Goal: Information Seeking & Learning: Learn about a topic

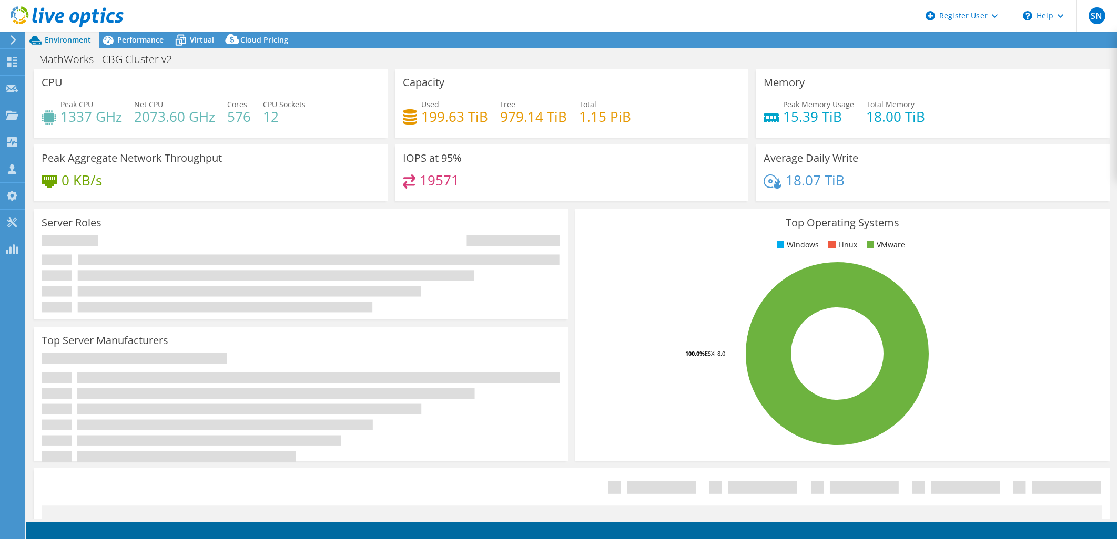
select select "USD"
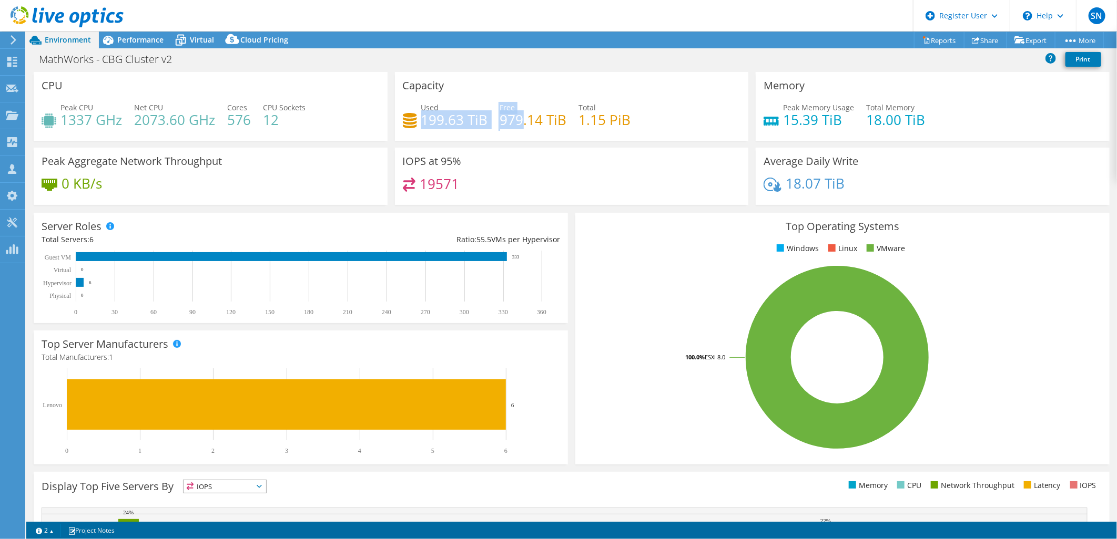
drag, startPoint x: 422, startPoint y: 119, endPoint x: 518, endPoint y: 122, distance: 96.8
click at [518, 122] on div "Used 199.63 TiB Free 979.14 TiB Total 1.15 PiB" at bounding box center [572, 119] width 338 height 34
drag, startPoint x: 518, startPoint y: 123, endPoint x: 499, endPoint y: 222, distance: 101.1
click at [499, 222] on div "Server Roles Physical Servers represent bare metal servers that were targets of…" at bounding box center [301, 268] width 534 height 110
click at [126, 34] on div "Performance" at bounding box center [135, 40] width 73 height 17
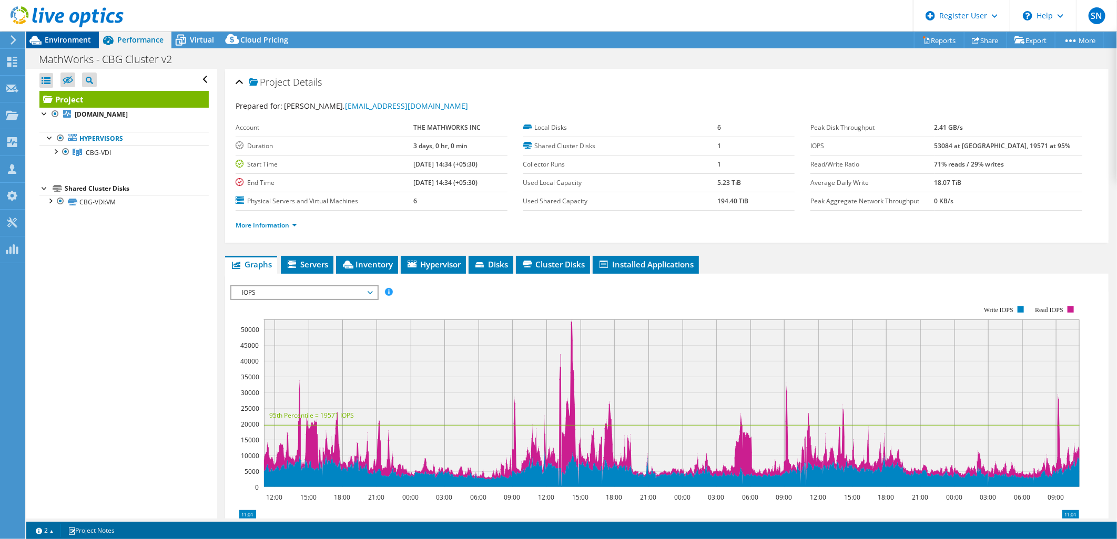
click at [68, 37] on span "Environment" at bounding box center [68, 40] width 46 height 10
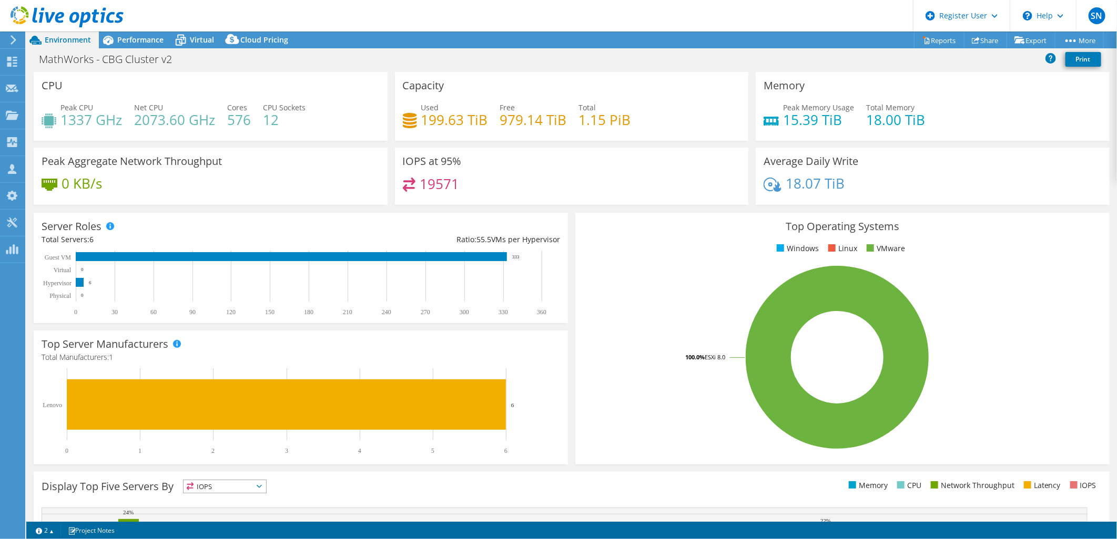
click at [630, 303] on rect at bounding box center [837, 357] width 508 height 184
drag, startPoint x: 418, startPoint y: 122, endPoint x: 516, endPoint y: 124, distance: 97.8
click at [516, 124] on div "Used 199.63 TiB Free 979.14 TiB Total 1.15 PiB" at bounding box center [572, 119] width 338 height 34
drag, startPoint x: 516, startPoint y: 124, endPoint x: 681, endPoint y: 70, distance: 173.4
click at [479, 245] on div "Server Roles Physical Servers represent bare metal servers that were targets of…" at bounding box center [301, 268] width 534 height 110
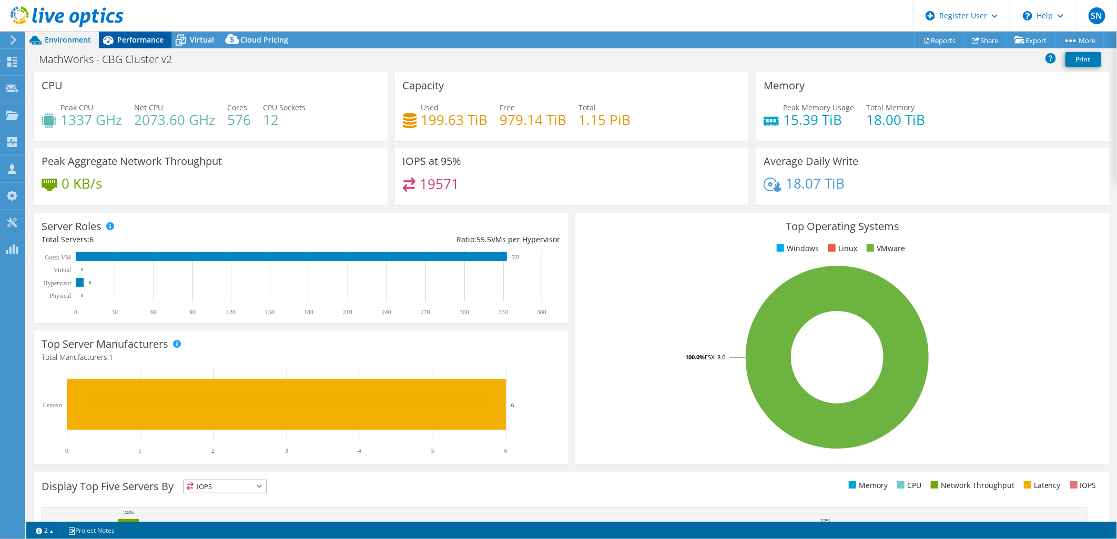
click at [140, 36] on span "Performance" at bounding box center [140, 40] width 46 height 10
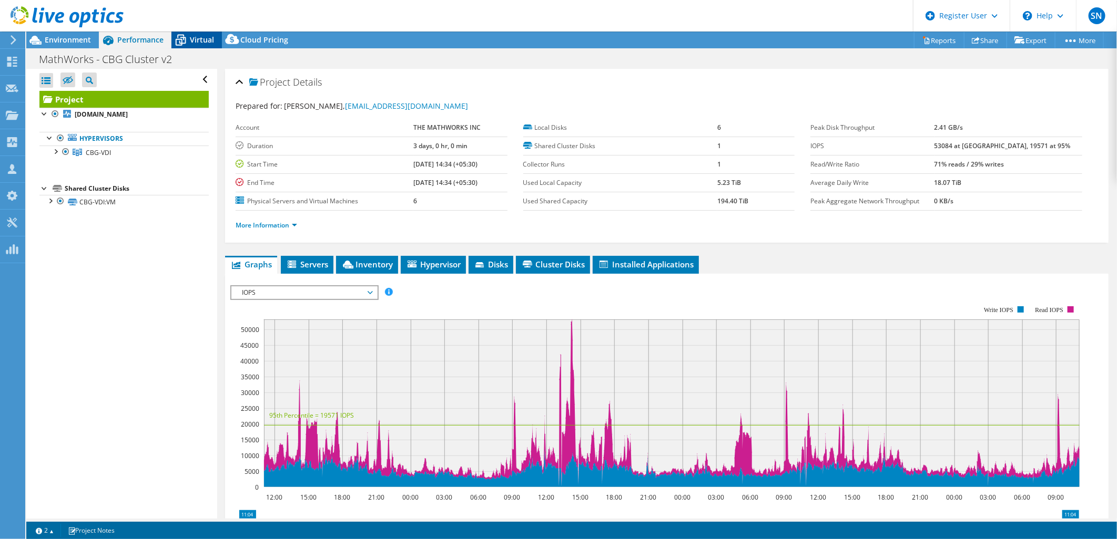
click at [185, 38] on icon at bounding box center [181, 41] width 11 height 8
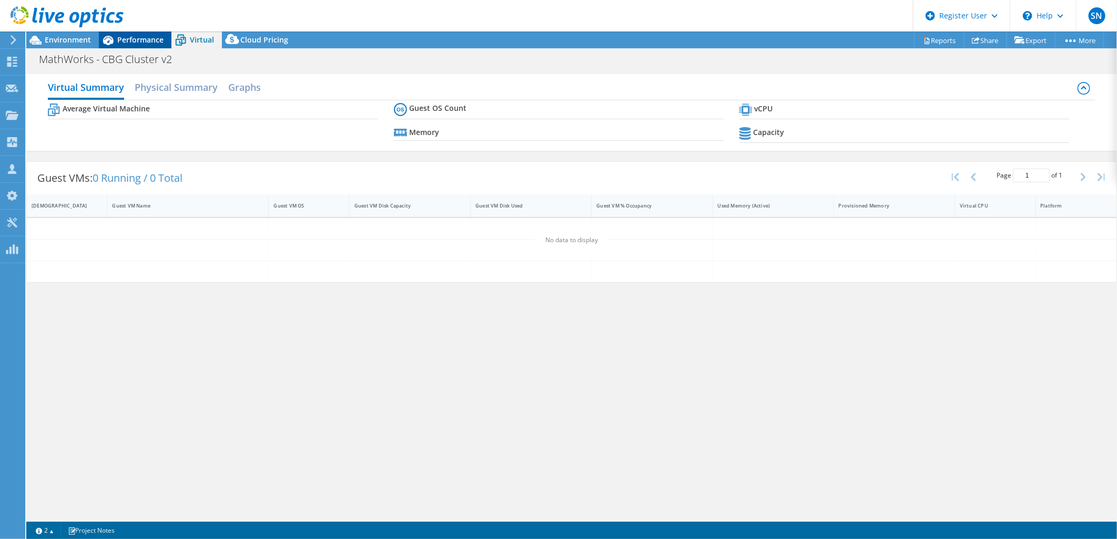
click at [140, 35] on span "Performance" at bounding box center [140, 40] width 46 height 10
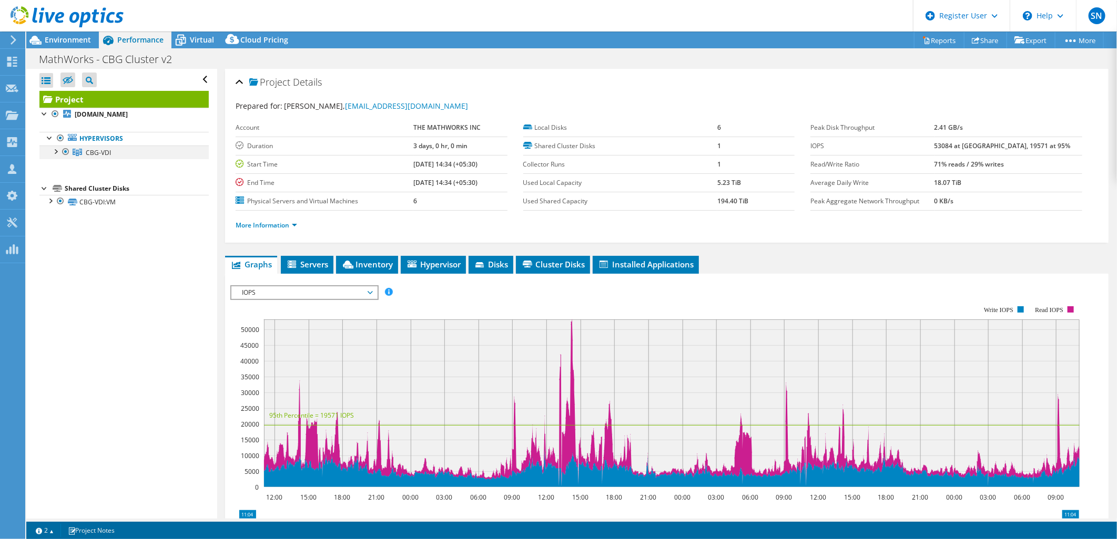
click at [55, 150] on div at bounding box center [55, 151] width 11 height 11
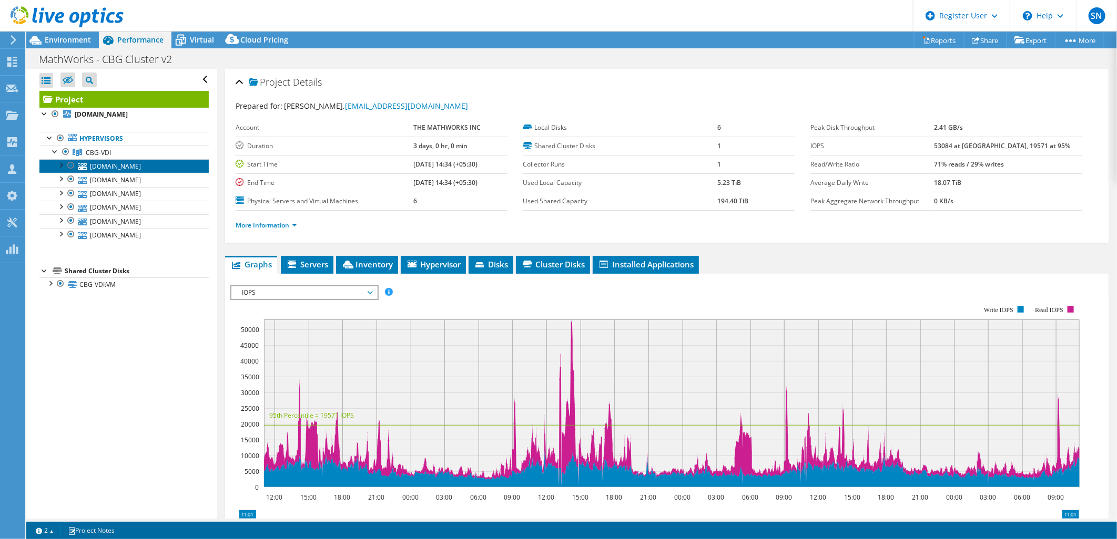
click at [135, 170] on link "[DOMAIN_NAME]" at bounding box center [123, 166] width 169 height 14
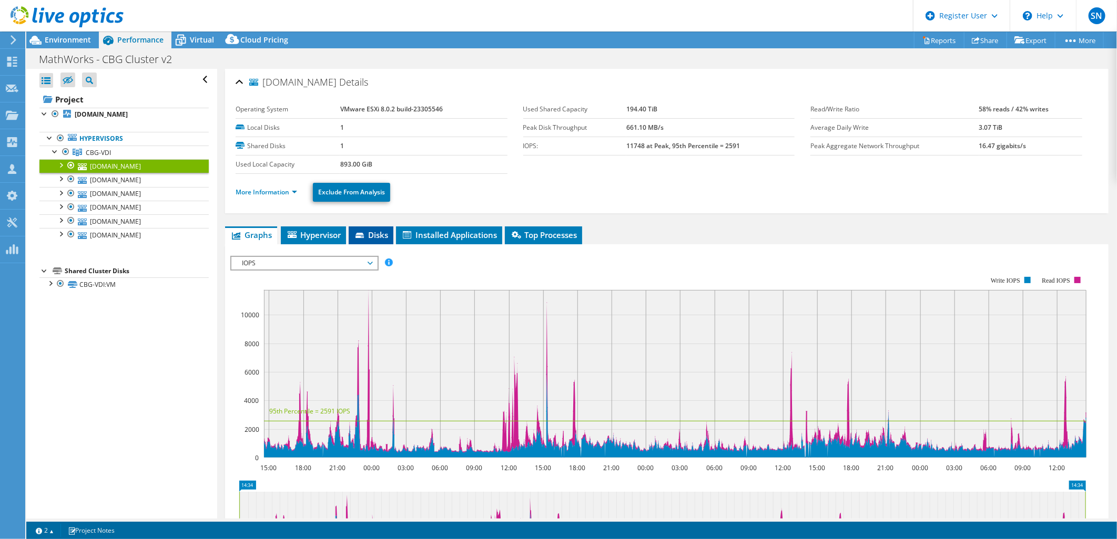
click at [370, 240] on li "Disks" at bounding box center [371, 236] width 45 height 18
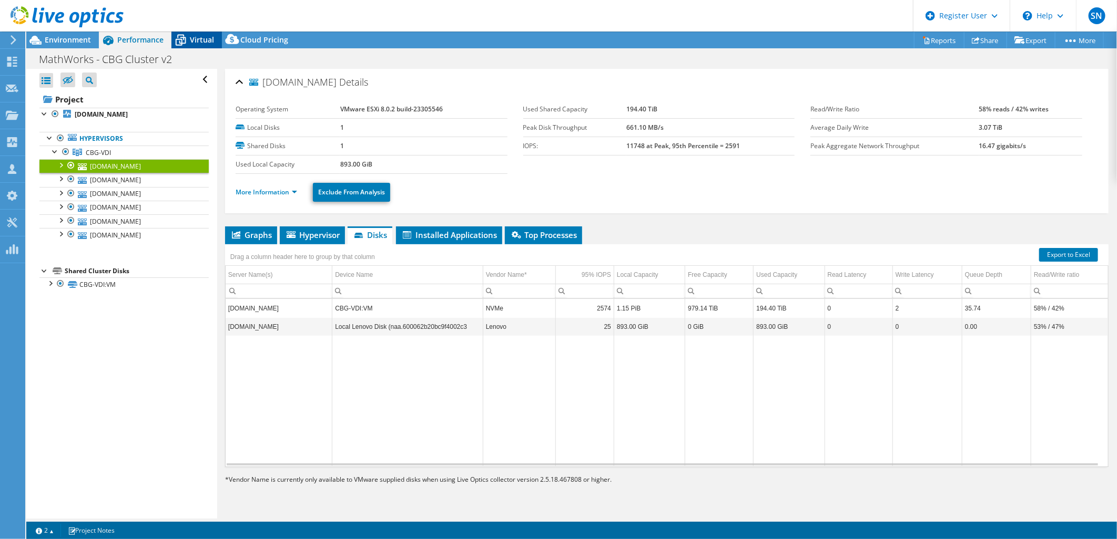
click at [189, 45] on icon at bounding box center [180, 40] width 18 height 18
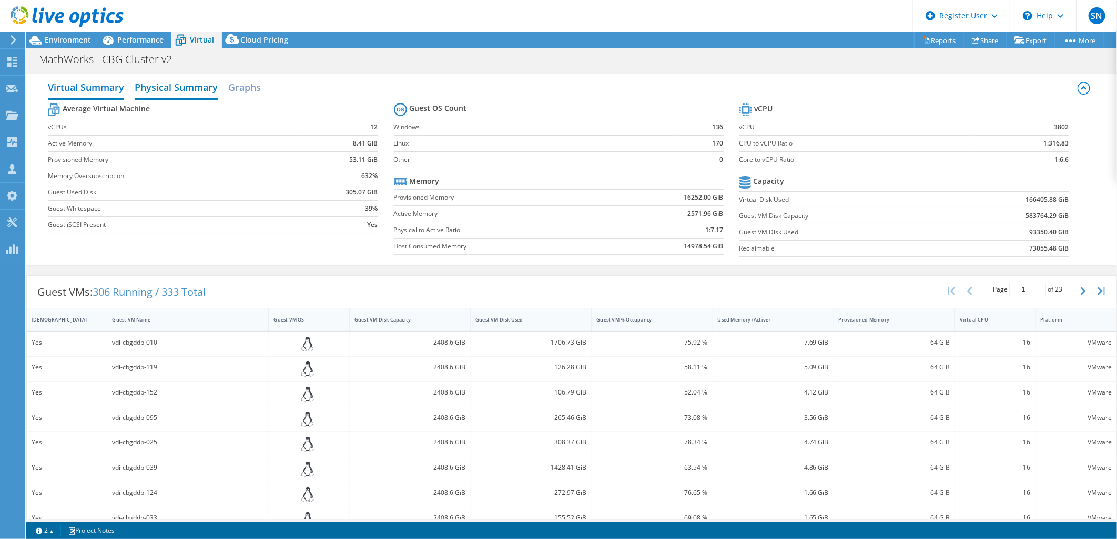
click at [196, 89] on h2 "Physical Summary" at bounding box center [176, 88] width 83 height 23
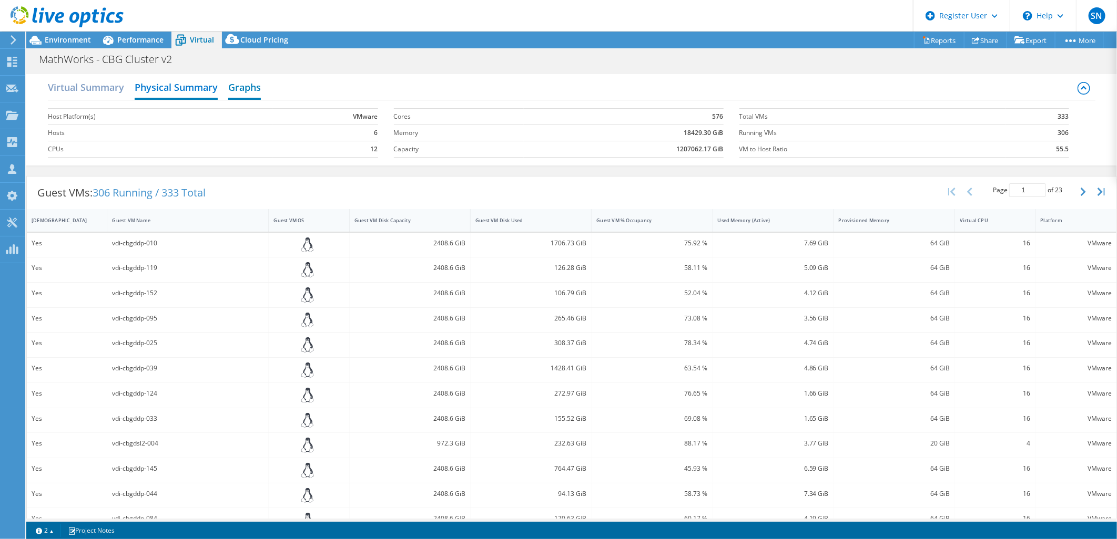
click at [242, 91] on h2 "Graphs" at bounding box center [244, 88] width 33 height 23
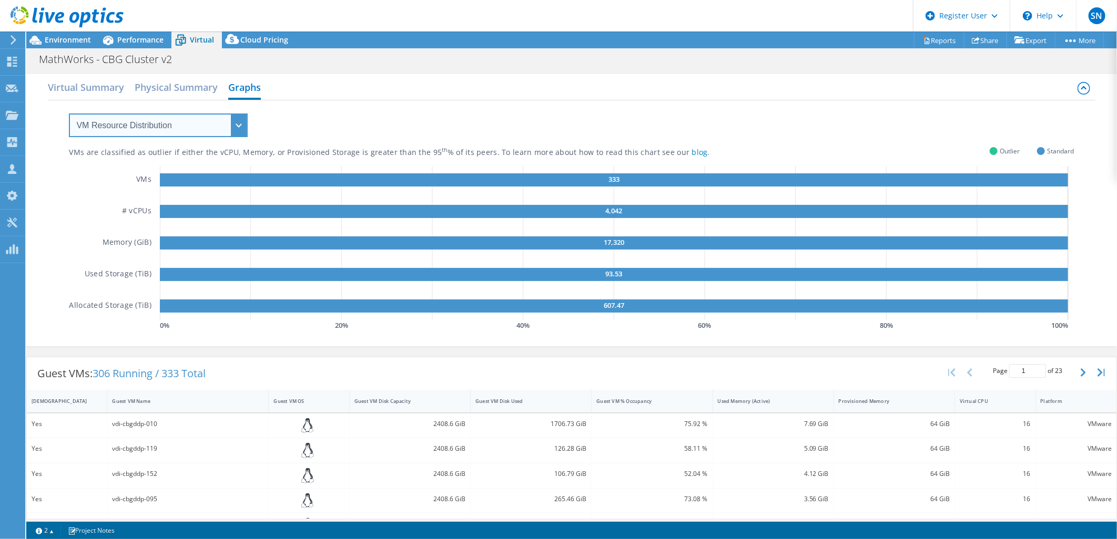
click at [164, 118] on select "VM Resource Distribution Provisioning Contrast Over Provisioning" at bounding box center [158, 126] width 179 height 24
click at [69, 114] on select "VM Resource Distribution Provisioning Contrast Over Provisioning" at bounding box center [158, 126] width 179 height 24
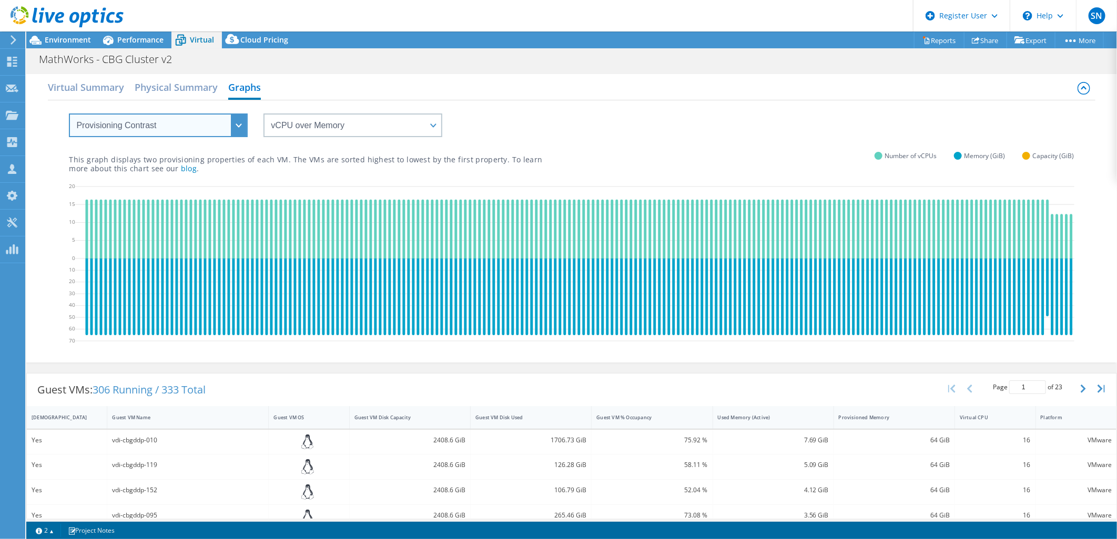
click at [213, 132] on select "VM Resource Distribution Provisioning Contrast Over Provisioning" at bounding box center [158, 126] width 179 height 24
select select "Over Provisioning"
click at [69, 114] on select "VM Resource Distribution Provisioning Contrast Over Provisioning" at bounding box center [158, 126] width 179 height 24
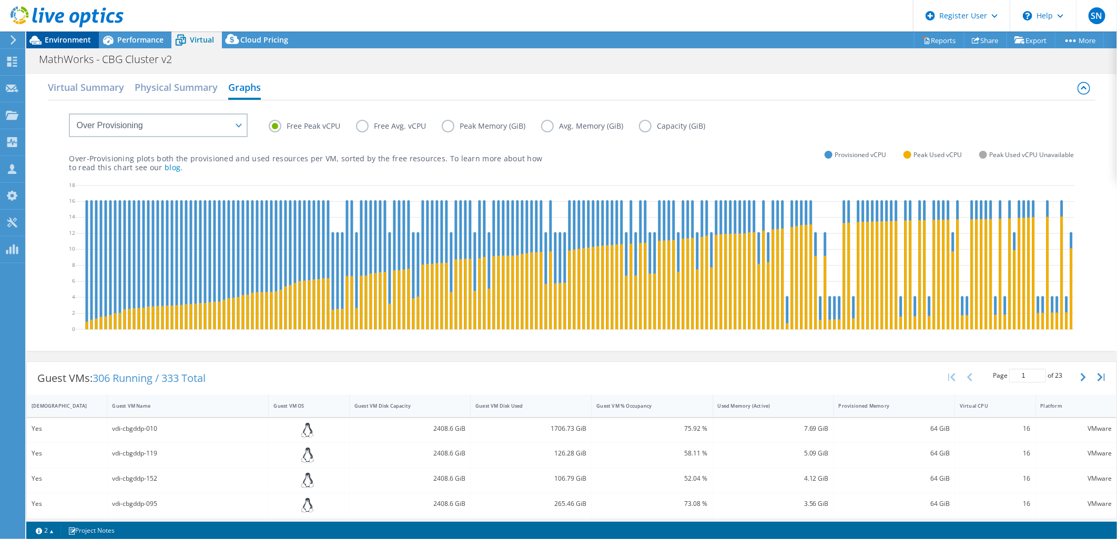
click at [71, 37] on span "Environment" at bounding box center [68, 40] width 46 height 10
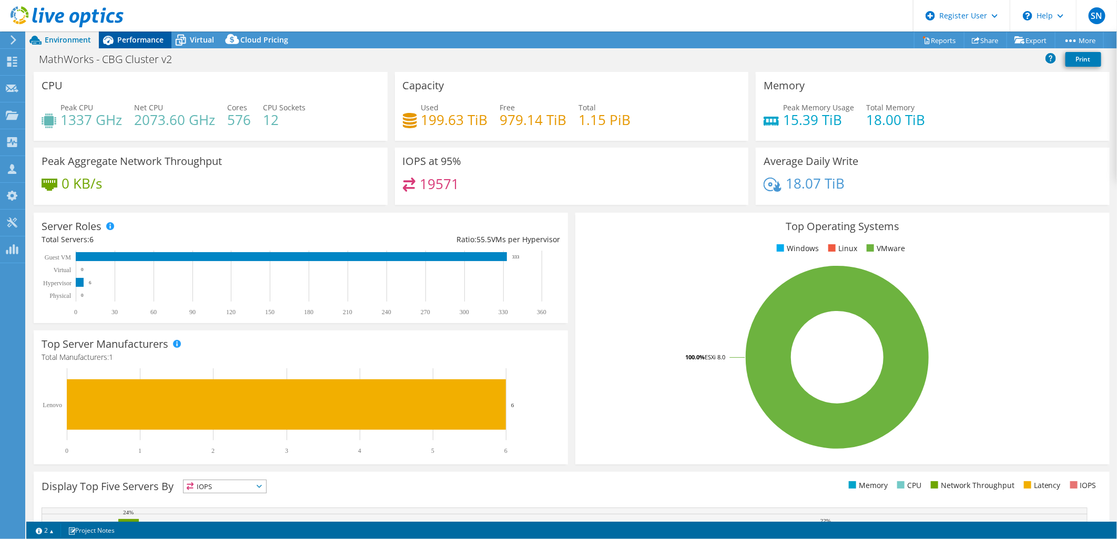
click at [154, 45] on div "Performance" at bounding box center [135, 40] width 73 height 17
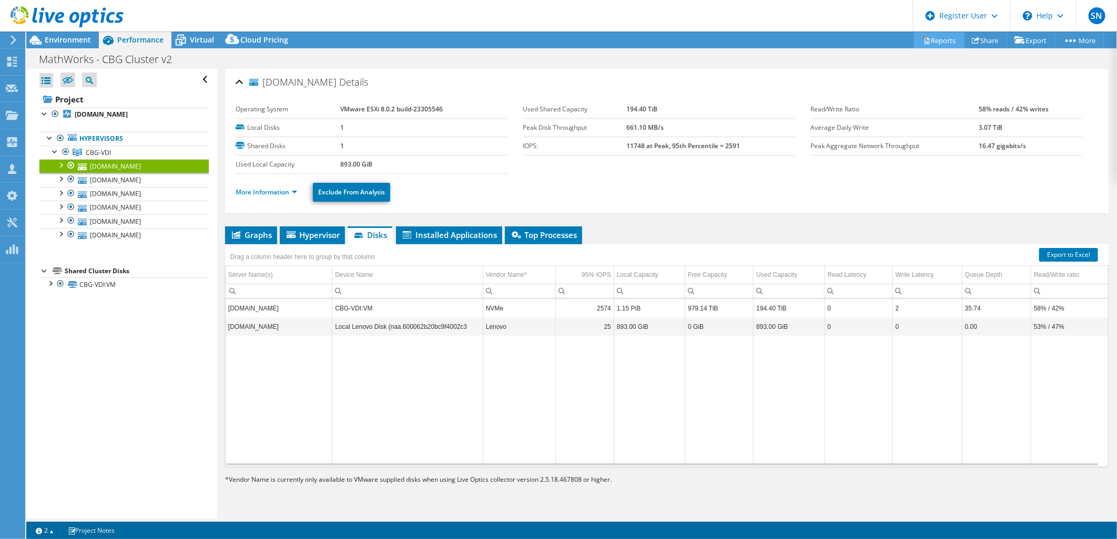
click at [923, 35] on link "Reports" at bounding box center [939, 40] width 50 height 16
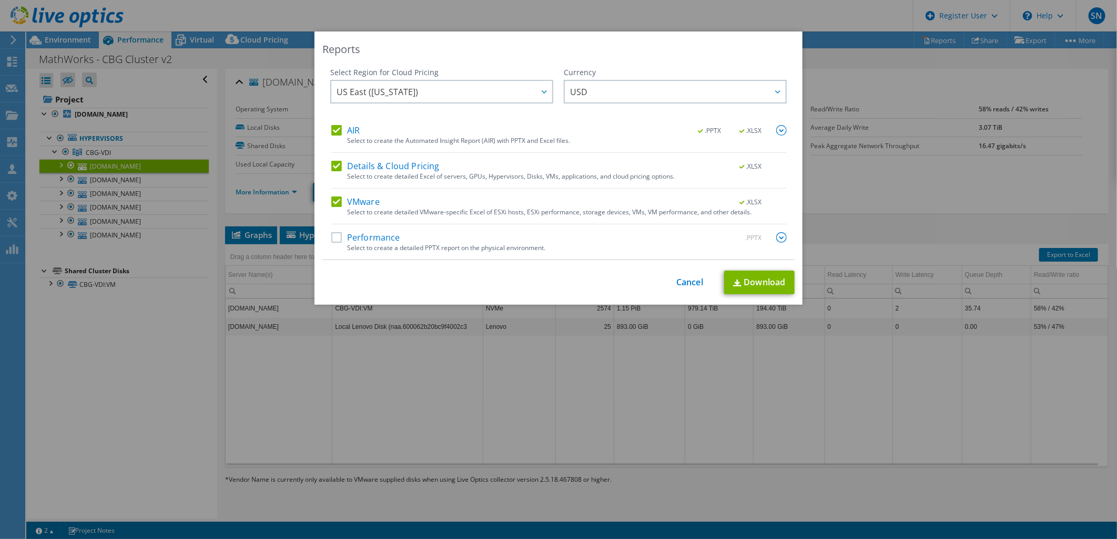
click at [333, 238] on label "Performance" at bounding box center [365, 237] width 69 height 11
click at [0, 0] on input "Performance" at bounding box center [0, 0] width 0 height 0
click at [754, 294] on link "Download" at bounding box center [759, 283] width 70 height 24
click at [759, 285] on link "Download" at bounding box center [759, 283] width 70 height 24
click at [684, 278] on link "Cancel" at bounding box center [689, 283] width 27 height 10
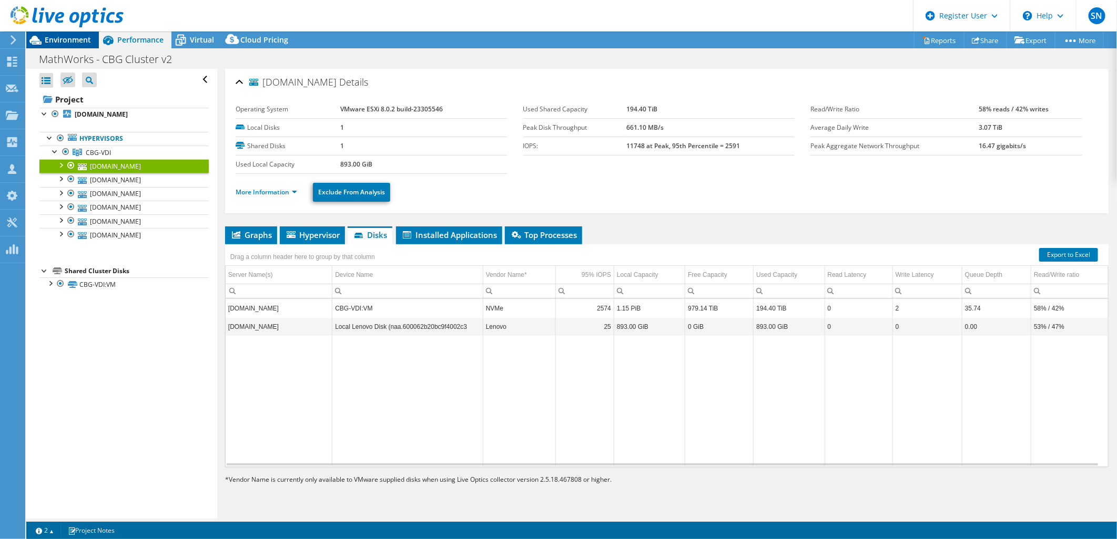
click at [76, 46] on div "Environment" at bounding box center [62, 40] width 73 height 17
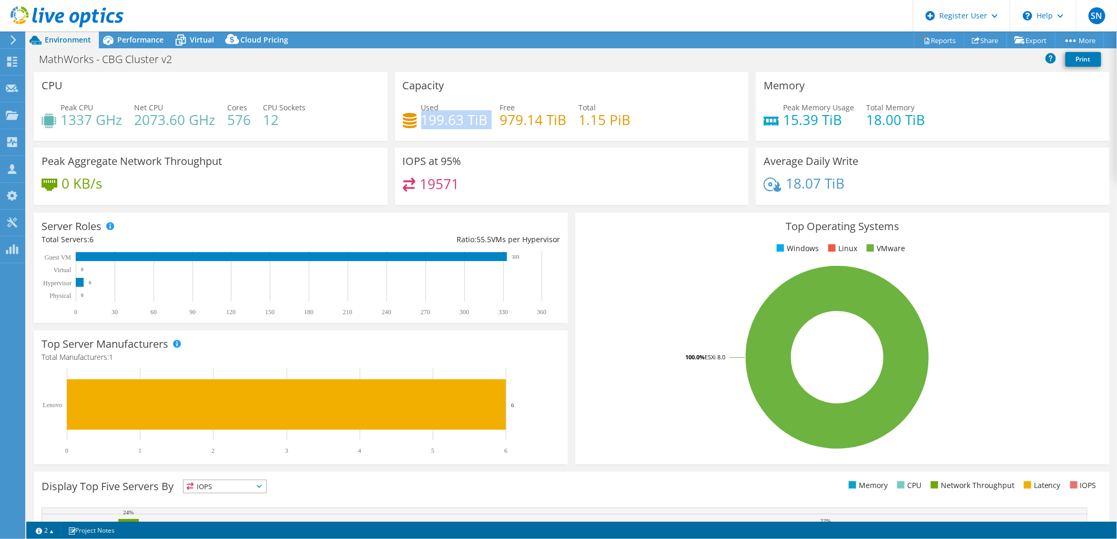
drag, startPoint x: 469, startPoint y: 122, endPoint x: 495, endPoint y: 127, distance: 26.2
click at [495, 127] on div "Used 199.63 TiB Free 979.14 TiB Total 1.15 PiB" at bounding box center [572, 119] width 338 height 34
drag, startPoint x: 495, startPoint y: 127, endPoint x: 461, endPoint y: 169, distance: 54.6
click at [461, 169] on div "IOPS at 95% 19571" at bounding box center [572, 176] width 354 height 57
click at [187, 44] on icon at bounding box center [180, 40] width 18 height 18
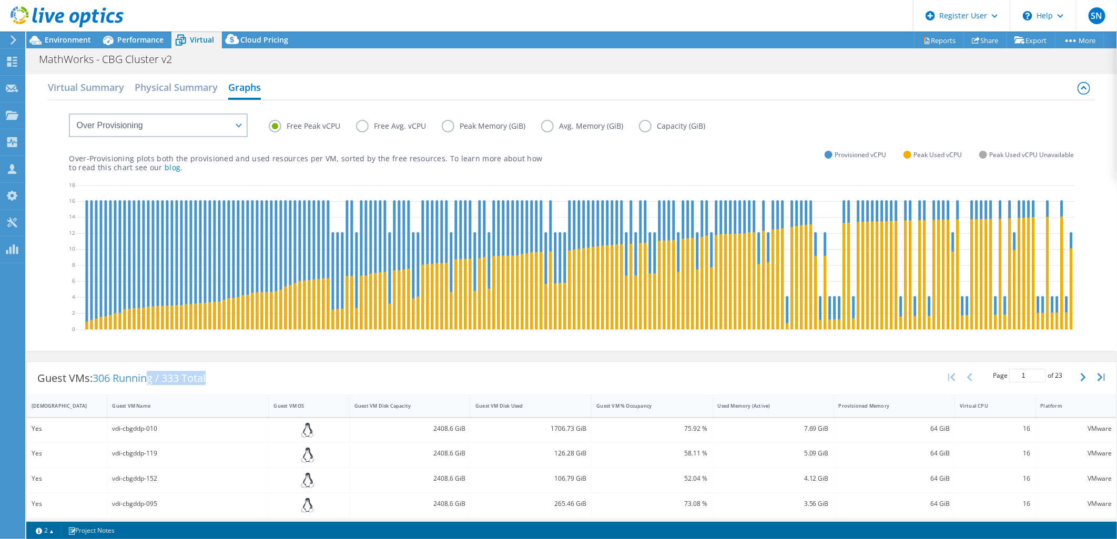
drag, startPoint x: 229, startPoint y: 392, endPoint x: 245, endPoint y: 392, distance: 15.8
click at [245, 392] on div "Guest VMs: 306 Running / 333 Total Page 1 of 23 5 rows 10 rows 20 rows 25 rows …" at bounding box center [571, 378] width 1089 height 33
drag, startPoint x: 245, startPoint y: 392, endPoint x: 302, endPoint y: 391, distance: 56.8
click at [302, 391] on div "Guest VMs: 306 Running / 333 Total Page 1 of 23 5 rows 10 rows 20 rows 25 rows …" at bounding box center [571, 378] width 1089 height 33
drag, startPoint x: 93, startPoint y: 392, endPoint x: 155, endPoint y: 392, distance: 62.0
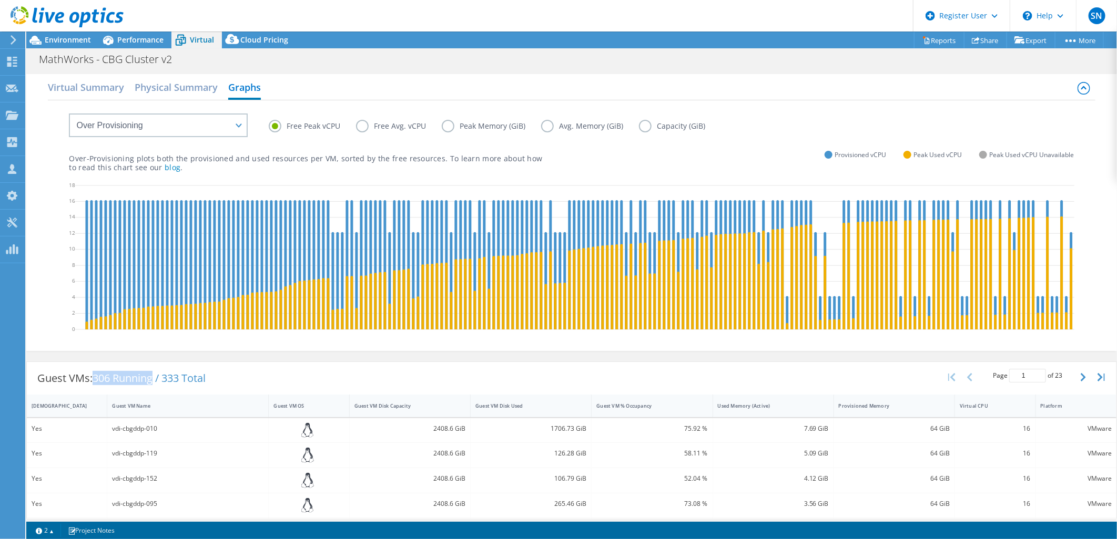
click at [155, 392] on div "Guest VMs: 306 Running / 333 Total" at bounding box center [121, 378] width 189 height 33
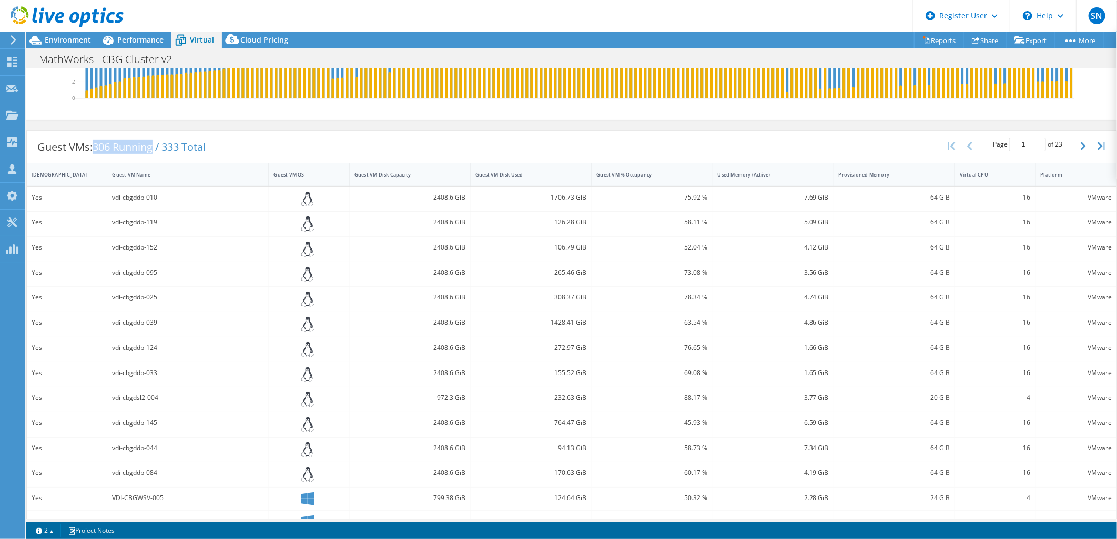
scroll to position [282, 0]
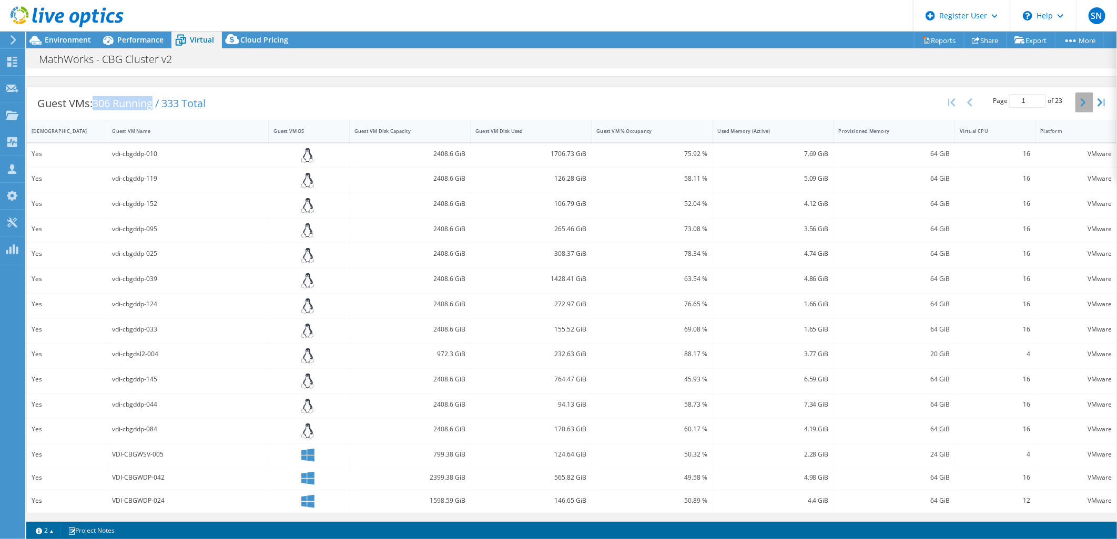
click at [1075, 93] on button "button" at bounding box center [1084, 103] width 18 height 20
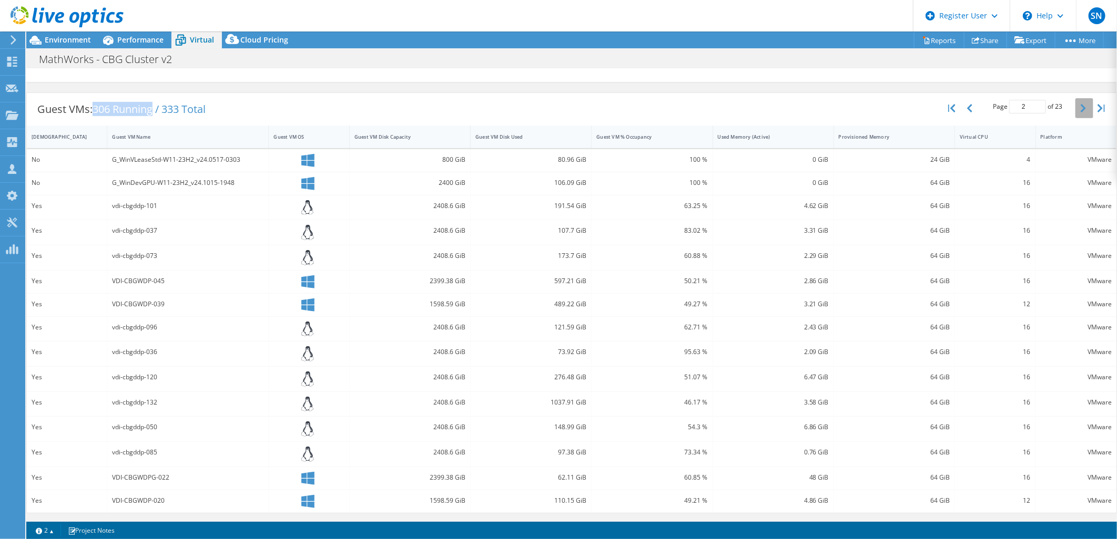
click at [1080, 111] on icon "button" at bounding box center [1082, 108] width 5 height 8
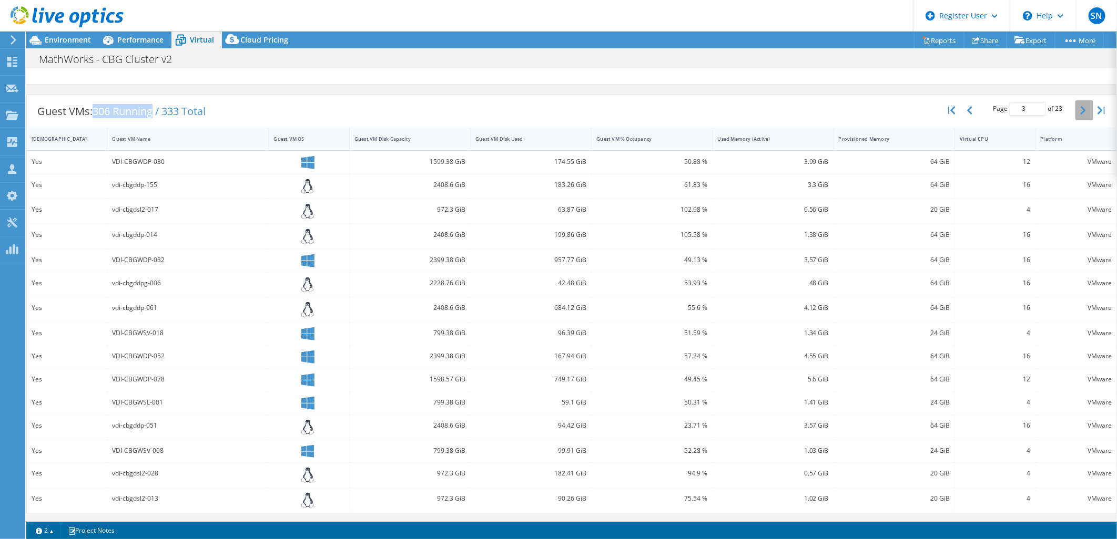
click at [1080, 111] on icon "button" at bounding box center [1082, 110] width 5 height 8
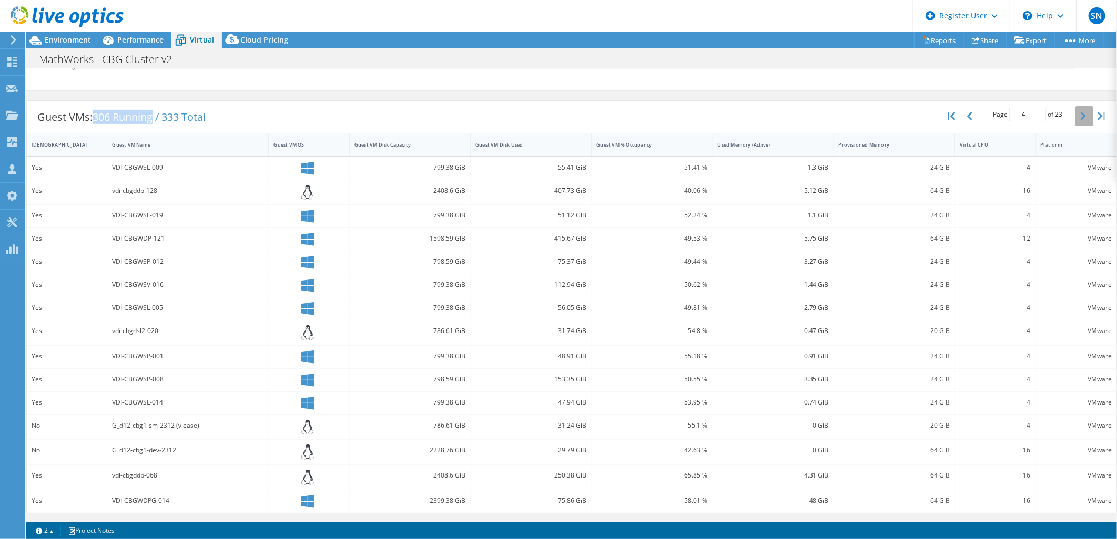
click at [1075, 111] on button "button" at bounding box center [1084, 116] width 18 height 20
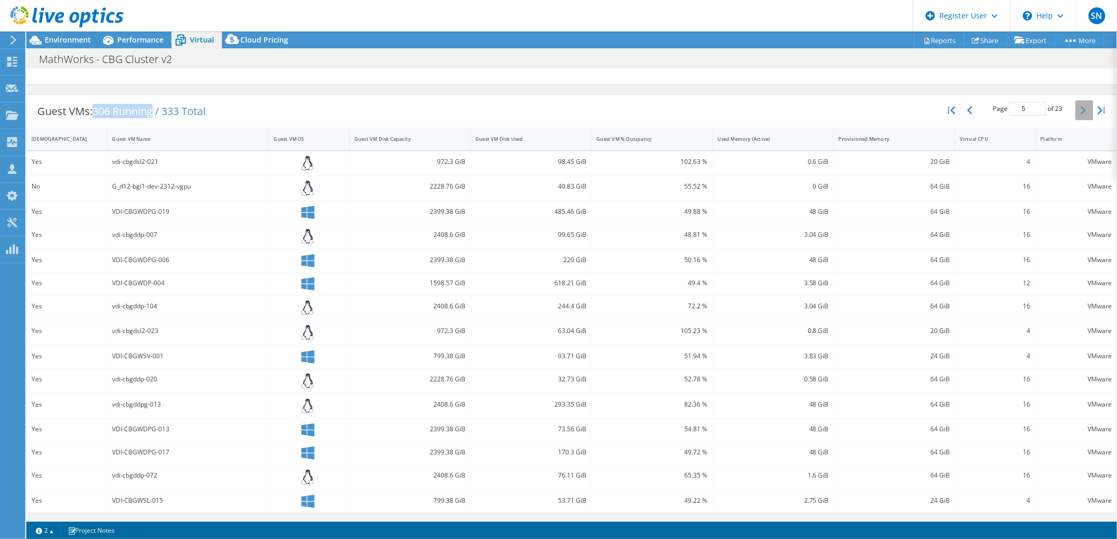
click at [1080, 111] on icon "button" at bounding box center [1082, 110] width 5 height 8
click at [1080, 111] on icon "button" at bounding box center [1082, 108] width 5 height 8
type input "7"
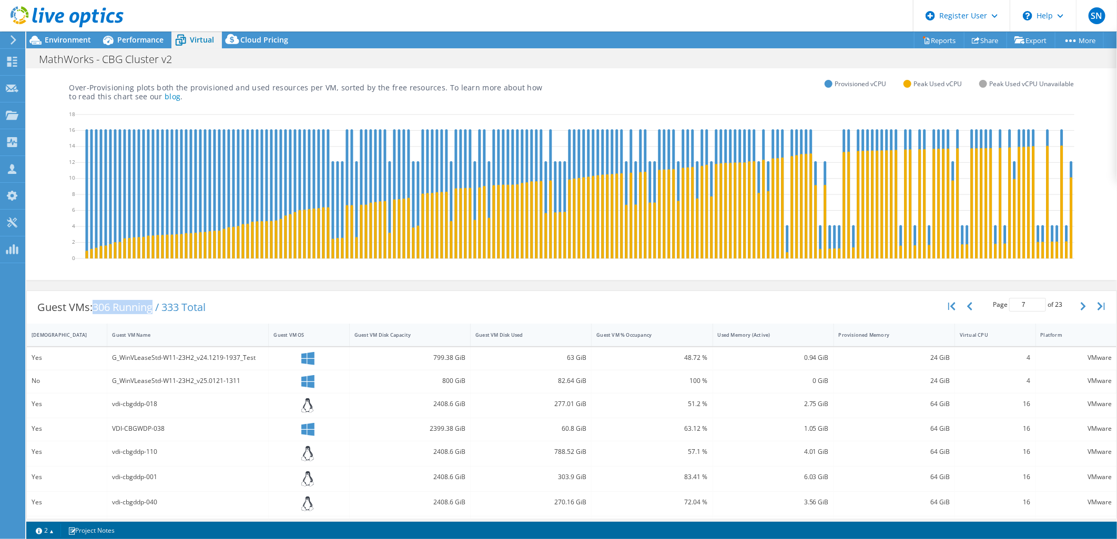
scroll to position [0, 0]
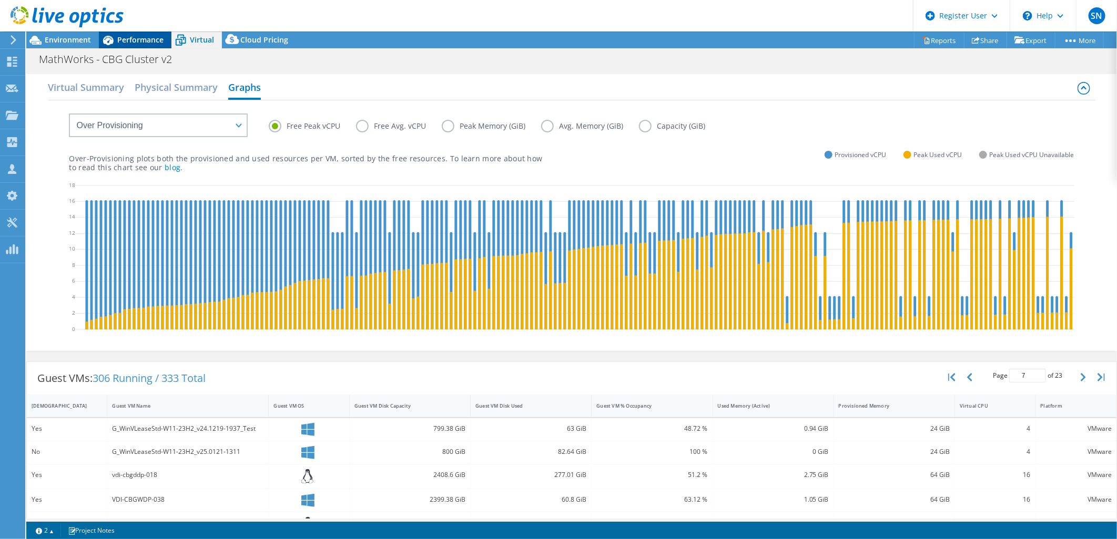
click at [122, 43] on span "Performance" at bounding box center [140, 40] width 46 height 10
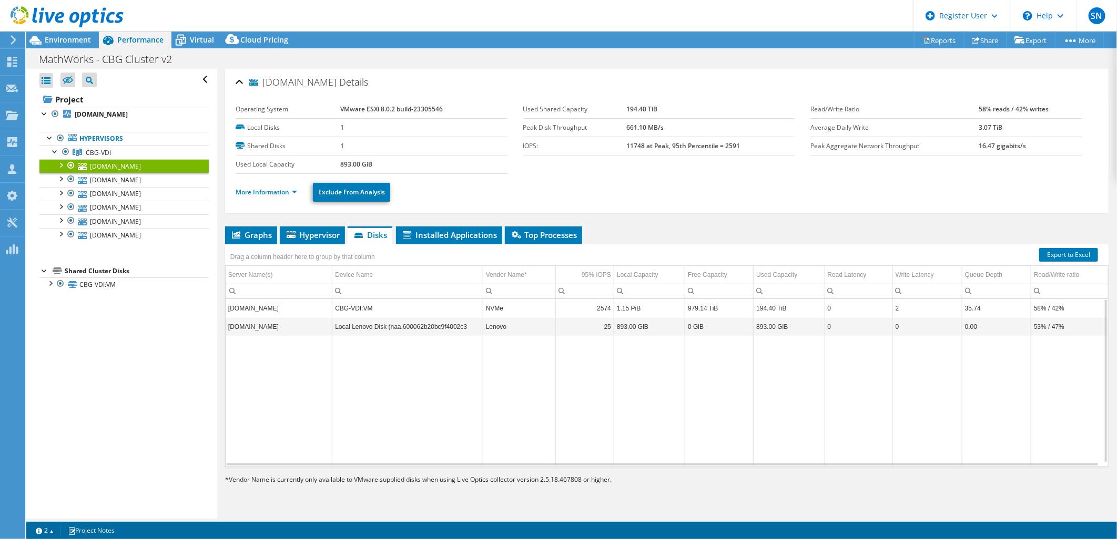
click at [335, 367] on td "Data grid" at bounding box center [407, 401] width 151 height 130
click at [60, 34] on div at bounding box center [62, 17] width 124 height 35
click at [66, 39] on span "Environment" at bounding box center [68, 40] width 46 height 10
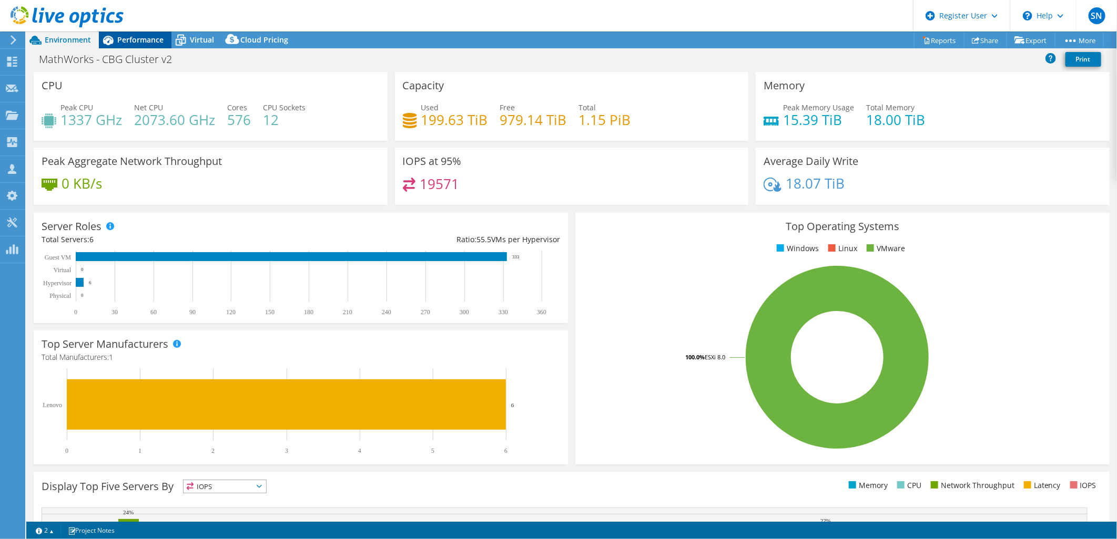
click at [149, 40] on span "Performance" at bounding box center [140, 40] width 46 height 10
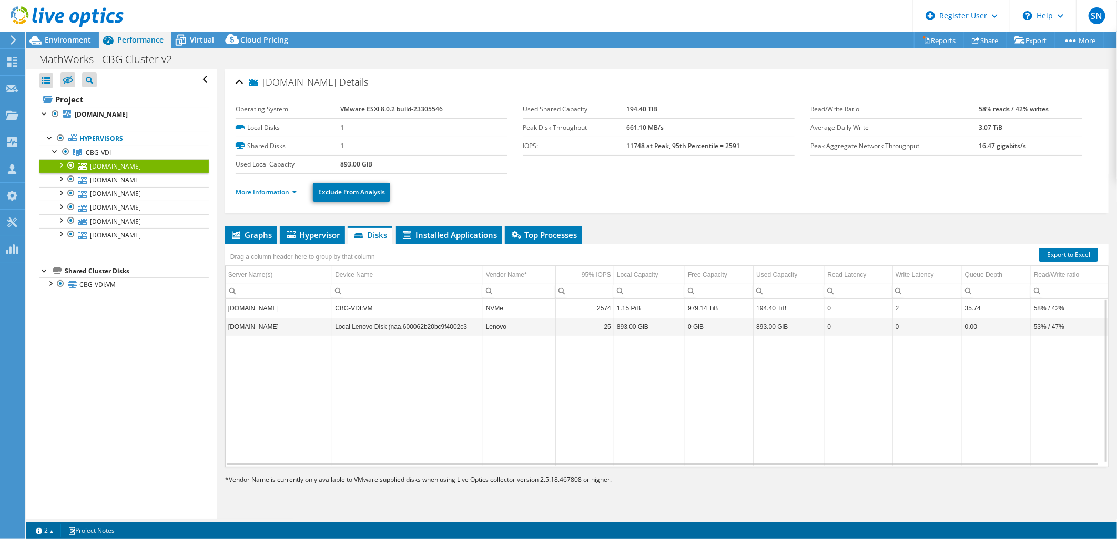
drag, startPoint x: 260, startPoint y: 237, endPoint x: 274, endPoint y: 258, distance: 25.4
click at [260, 237] on span "Graphs" at bounding box center [251, 235] width 42 height 11
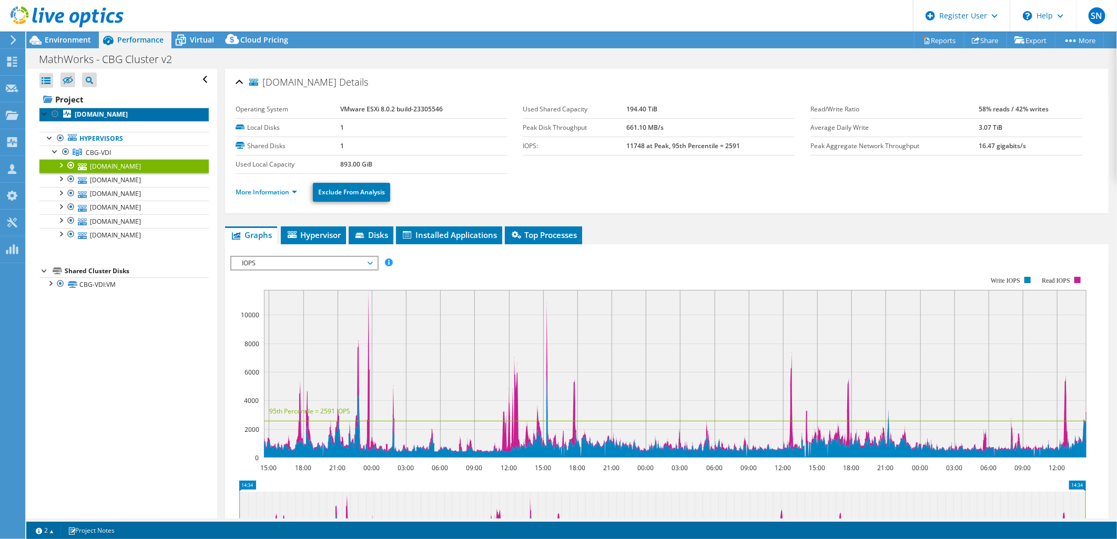
click at [101, 113] on b "[DOMAIN_NAME]" at bounding box center [101, 114] width 53 height 9
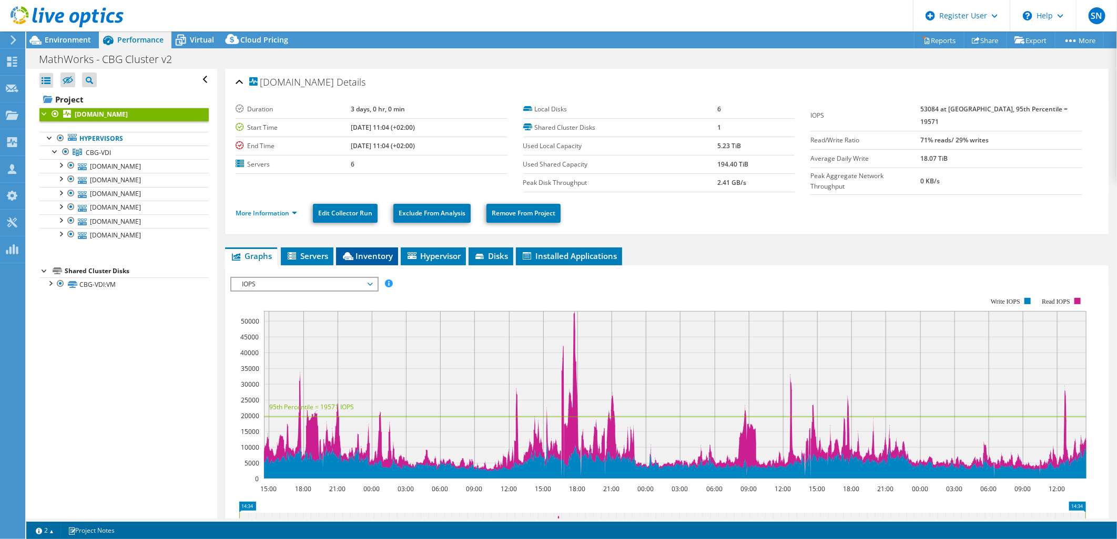
click at [391, 251] on span "Inventory" at bounding box center [367, 256] width 52 height 11
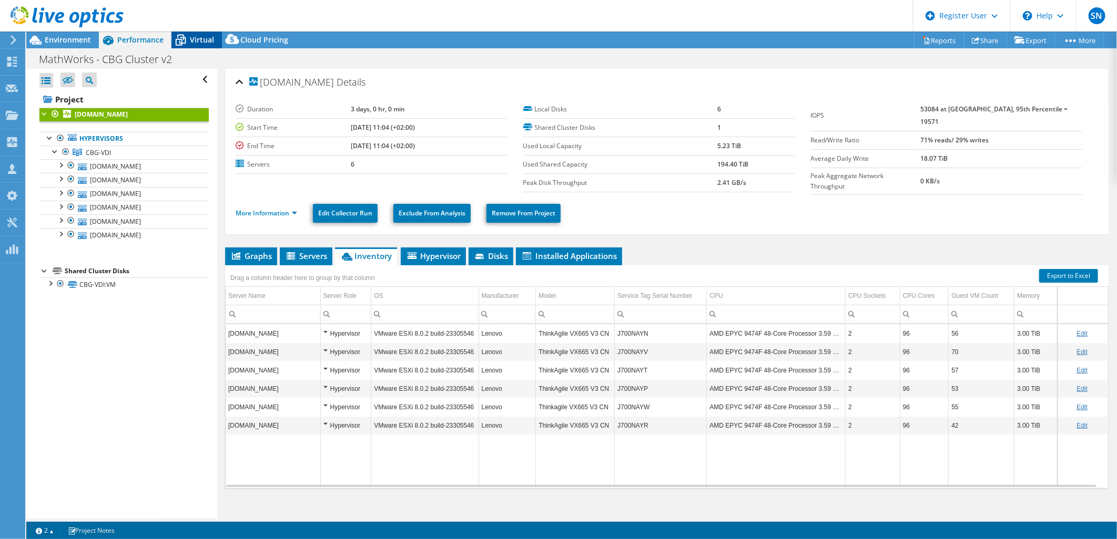
click at [200, 39] on span "Virtual" at bounding box center [202, 40] width 24 height 10
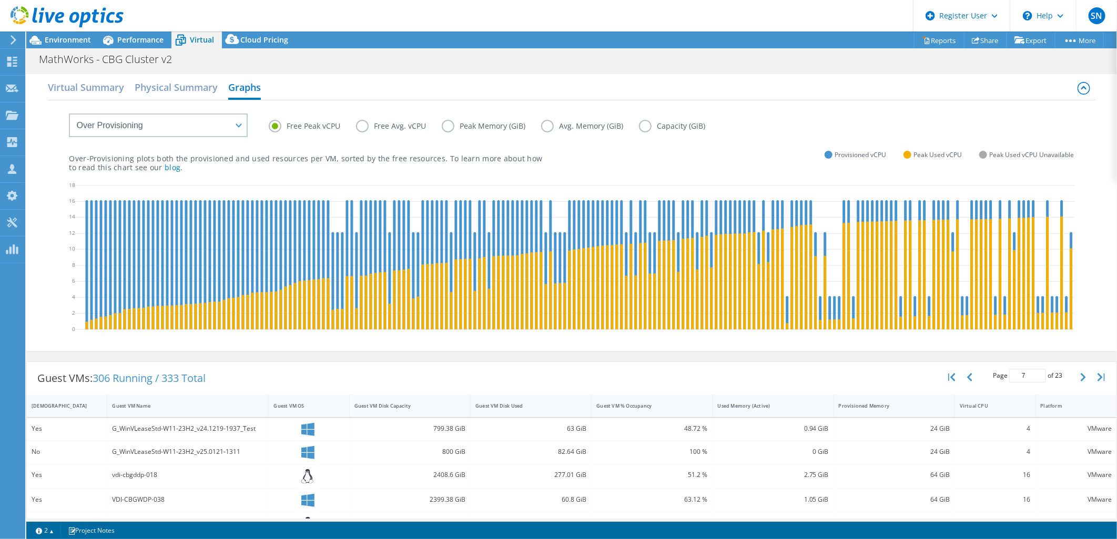
drag, startPoint x: 62, startPoint y: 38, endPoint x: 222, endPoint y: 263, distance: 276.0
click at [62, 38] on span "Environment" at bounding box center [68, 40] width 46 height 10
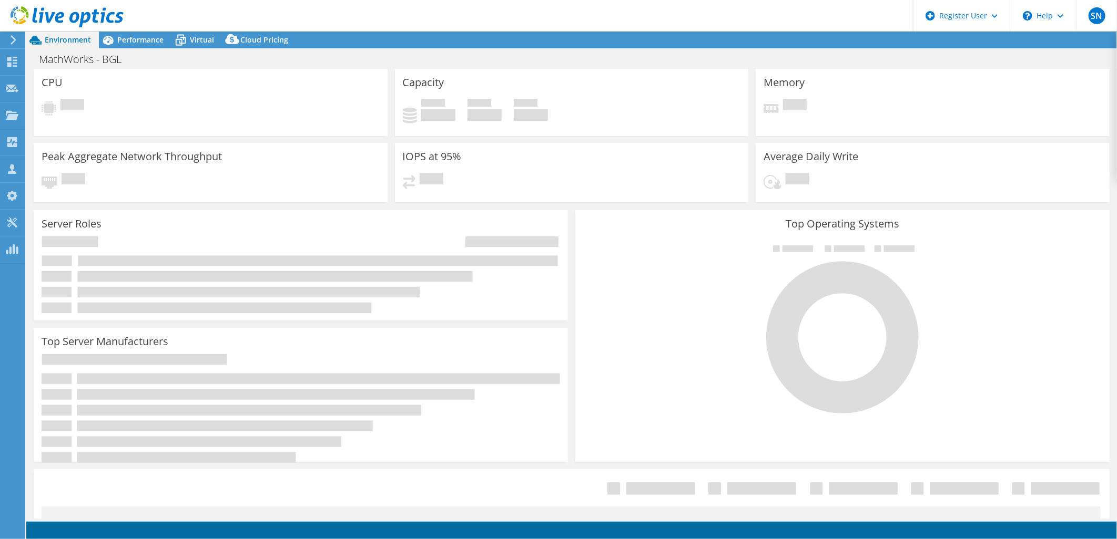
select select "USEast"
select select "USD"
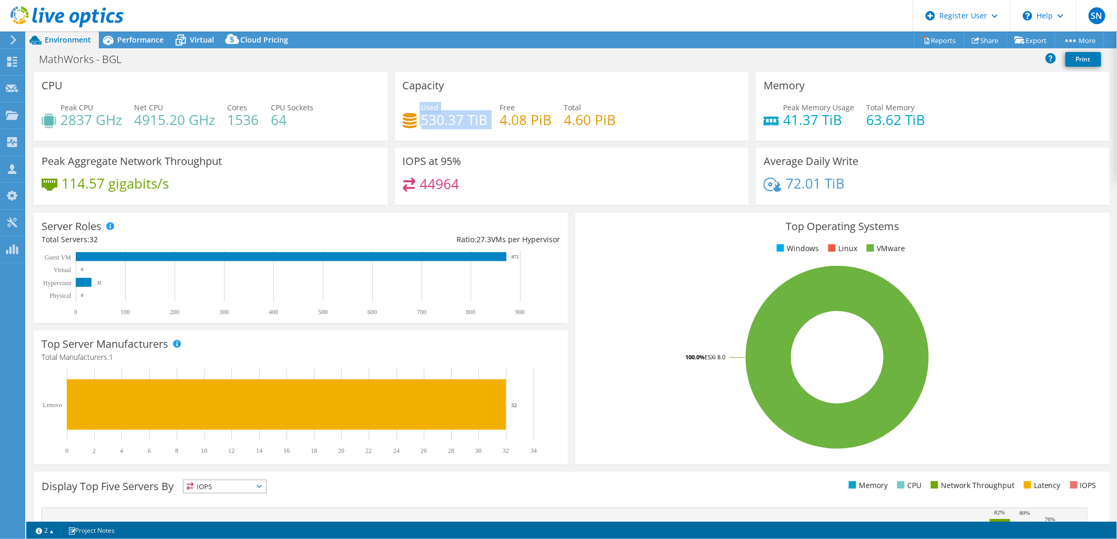
drag, startPoint x: 416, startPoint y: 118, endPoint x: 486, endPoint y: 103, distance: 71.6
click at [486, 103] on div "Used 530.37 TiB Free 4.08 PiB Total 4.60 PiB" at bounding box center [572, 119] width 338 height 34
drag, startPoint x: 486, startPoint y: 103, endPoint x: 468, endPoint y: 170, distance: 69.5
click at [468, 170] on div "IOPS at 95% 44964" at bounding box center [572, 176] width 354 height 57
drag, startPoint x: 408, startPoint y: 116, endPoint x: 502, endPoint y: 131, distance: 94.8
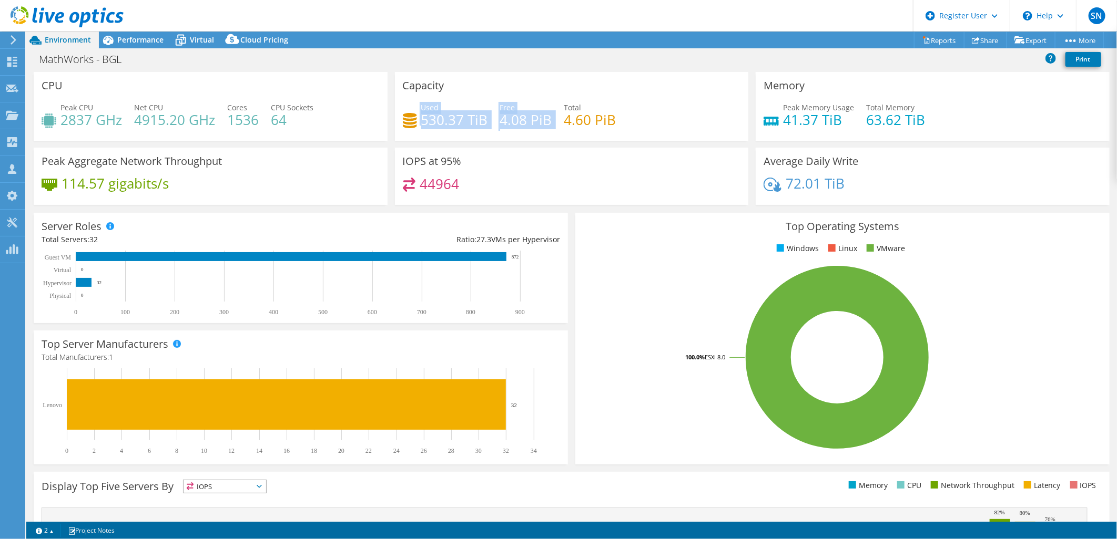
click at [502, 131] on div "Used 530.37 TiB Free 4.08 PiB Total 4.60 PiB" at bounding box center [572, 119] width 338 height 34
drag, startPoint x: 502, startPoint y: 131, endPoint x: 310, endPoint y: 216, distance: 209.5
click at [505, 331] on div "Top Server Manufacturers Manufacturers are shown for physical servers and hyper…" at bounding box center [301, 398] width 534 height 134
click at [135, 42] on span "Performance" at bounding box center [140, 40] width 46 height 10
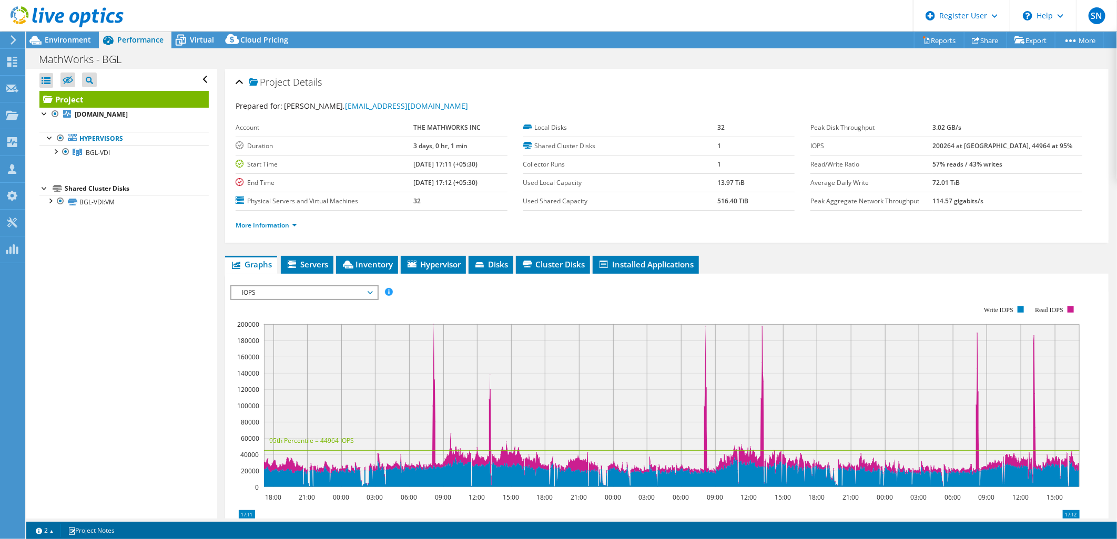
click at [854, 263] on ul "Graphs Servers Inventory Hypervisor Disks Cluster Disks Installed Applications" at bounding box center [666, 265] width 883 height 18
click at [366, 266] on span "Inventory" at bounding box center [367, 264] width 52 height 11
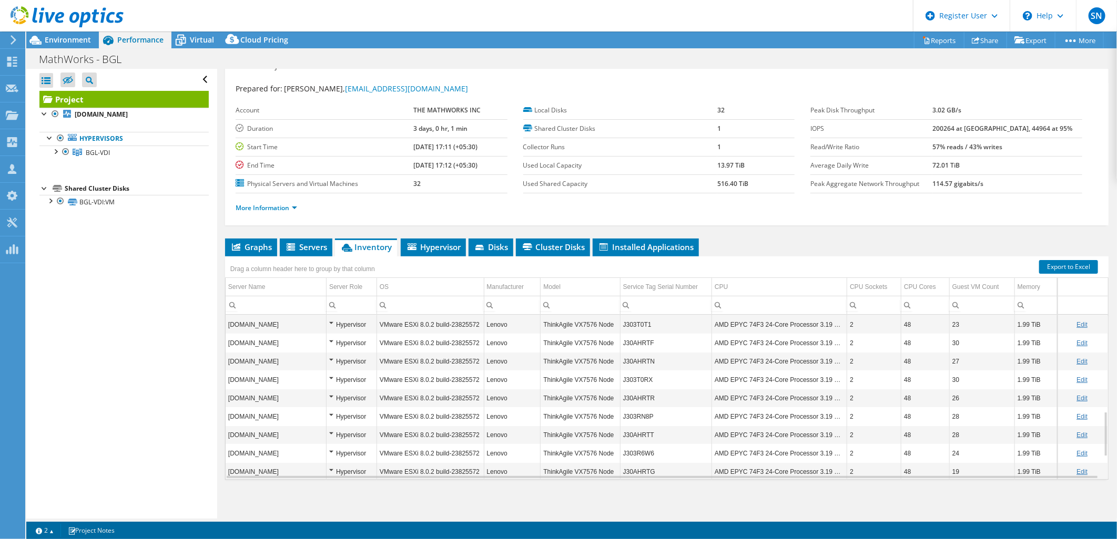
scroll to position [431, 0]
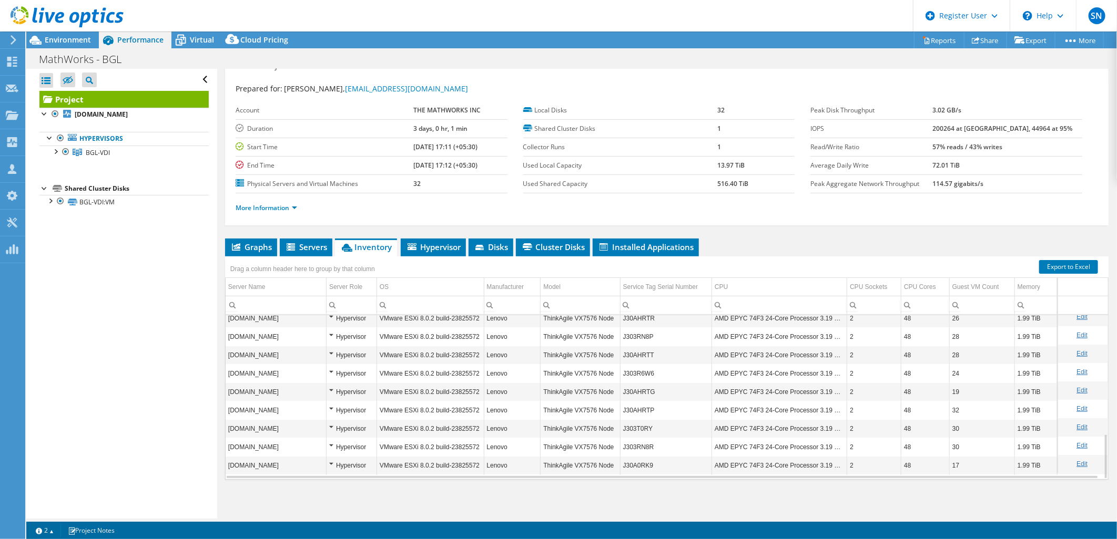
click at [449, 236] on div "Project Details Prepared for: Simon Hipwell, shipwell@mathworks.com Account THE…" at bounding box center [666, 286] width 899 height 468
click at [439, 239] on li "Hypervisor" at bounding box center [433, 248] width 65 height 18
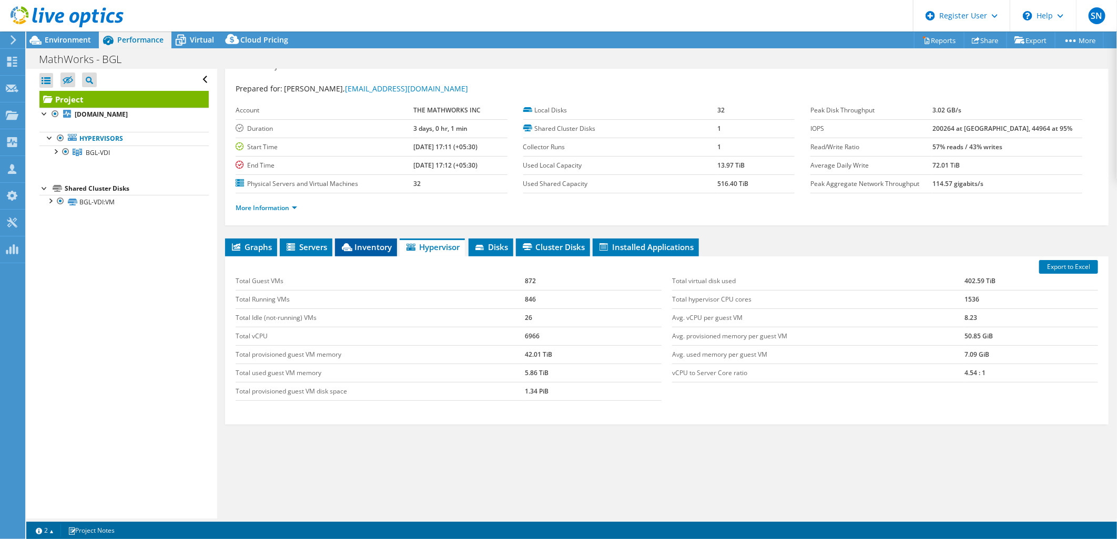
click at [359, 247] on span "Inventory" at bounding box center [366, 247] width 52 height 11
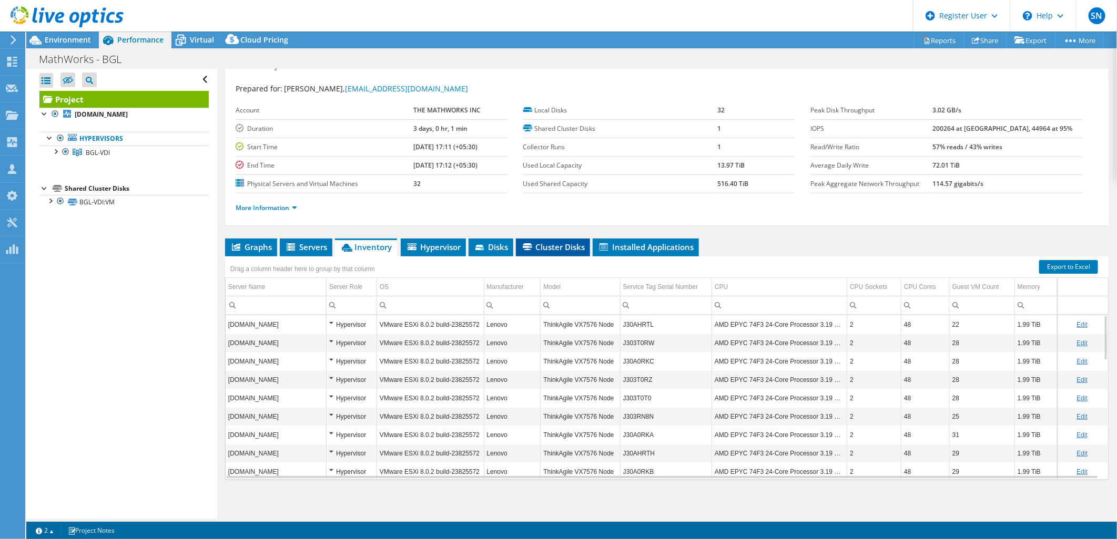
click at [554, 248] on span "Cluster Disks" at bounding box center [553, 247] width 64 height 11
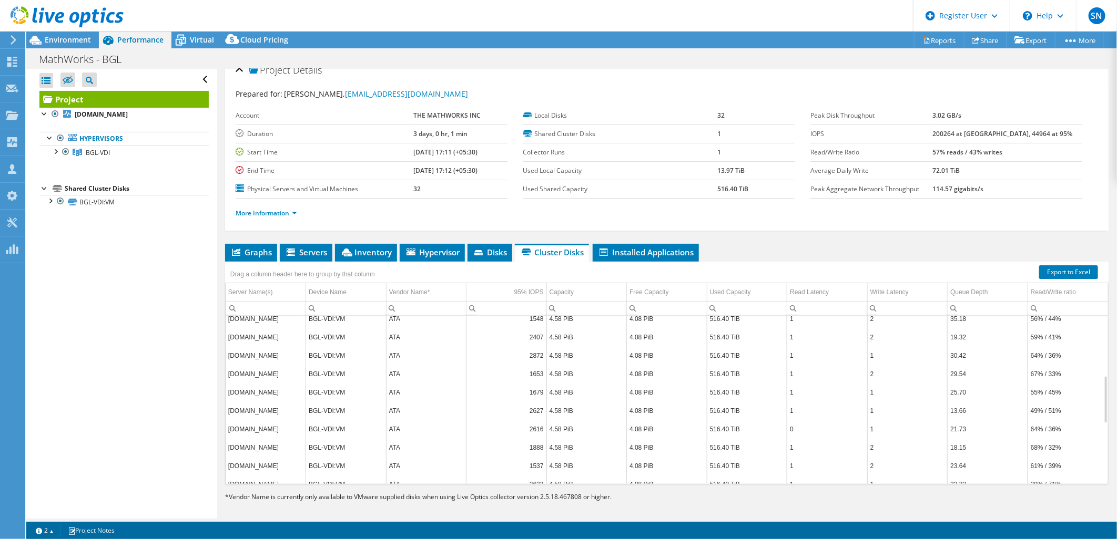
scroll to position [17, 0]
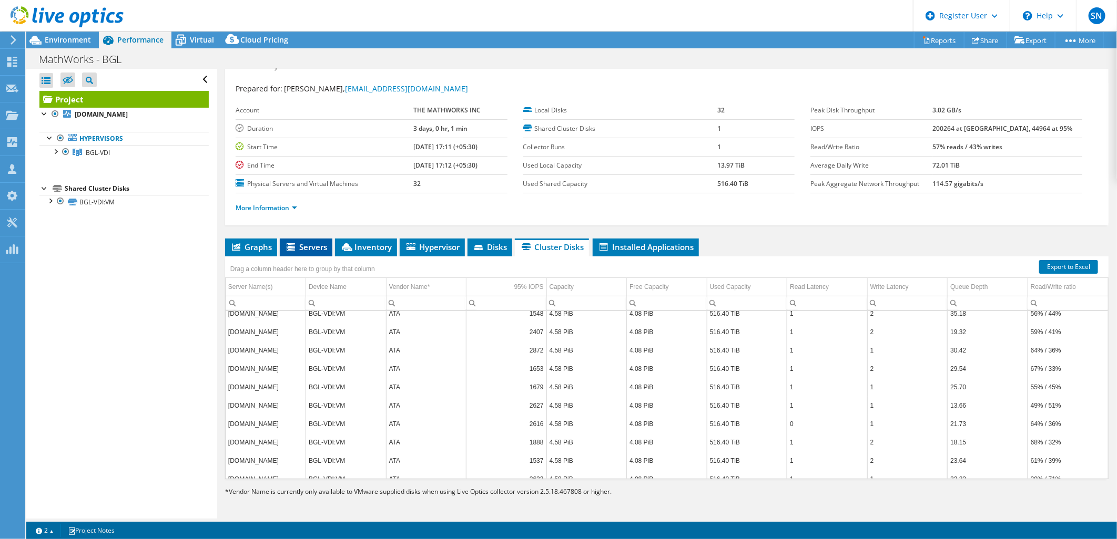
click at [300, 248] on span "Servers" at bounding box center [306, 247] width 42 height 11
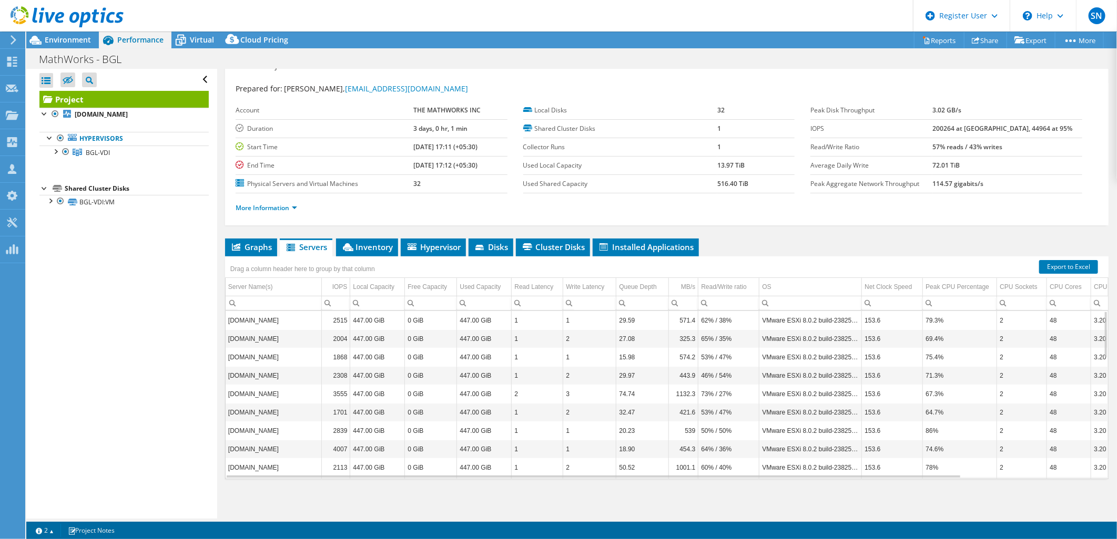
click at [365, 263] on div "Drag a column header here to group by that column" at bounding box center [303, 269] width 150 height 15
click at [369, 249] on span "Inventory" at bounding box center [367, 247] width 52 height 11
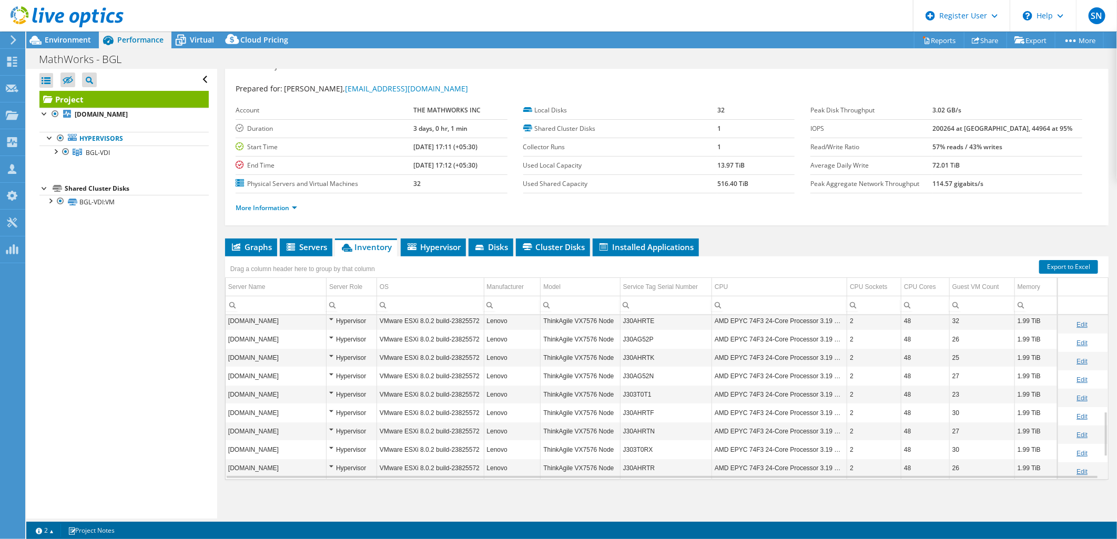
scroll to position [431, 0]
drag, startPoint x: 138, startPoint y: 322, endPoint x: 144, endPoint y: 302, distance: 20.8
click at [138, 322] on div "Open All Close All Hide Excluded Nodes Project Tree Filter" at bounding box center [121, 294] width 190 height 450
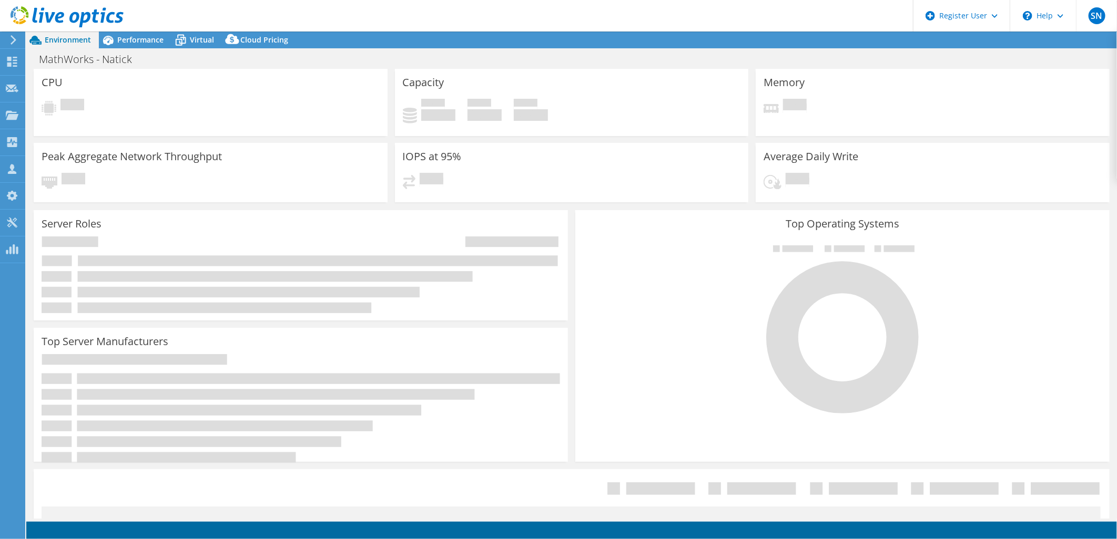
select select "USEast"
select select "USD"
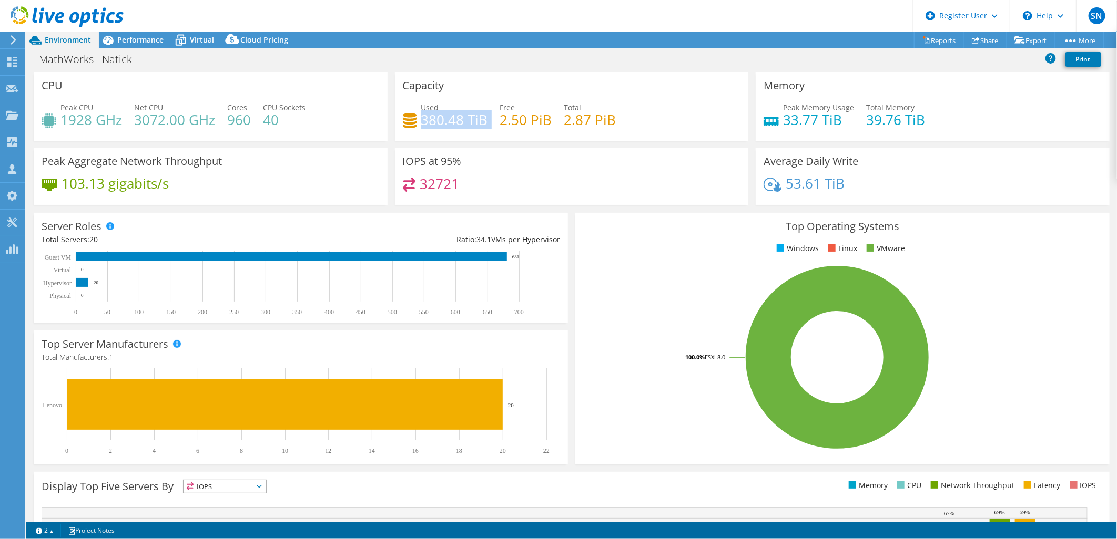
drag, startPoint x: 435, startPoint y: 118, endPoint x: 495, endPoint y: 124, distance: 59.7
click at [495, 124] on div "Used 380.48 TiB Free 2.50 PiB Total 2.87 PiB" at bounding box center [572, 119] width 338 height 34
drag, startPoint x: 495, startPoint y: 124, endPoint x: 483, endPoint y: 206, distance: 82.4
click at [483, 206] on div "IOPS at 95% 32721" at bounding box center [571, 180] width 361 height 64
drag, startPoint x: 130, startPoint y: 37, endPoint x: 154, endPoint y: 56, distance: 30.6
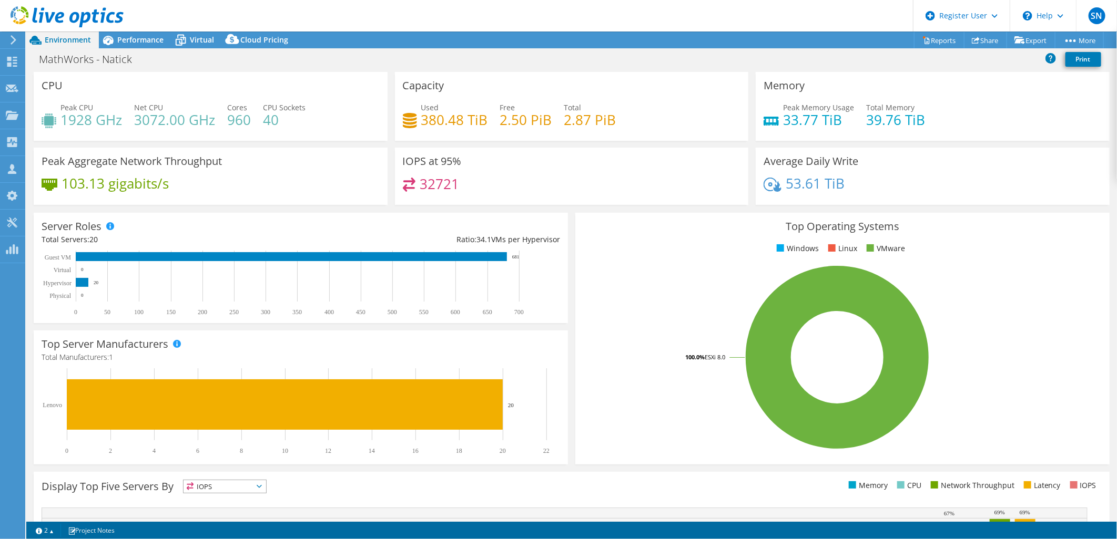
click at [130, 37] on span "Performance" at bounding box center [140, 40] width 46 height 10
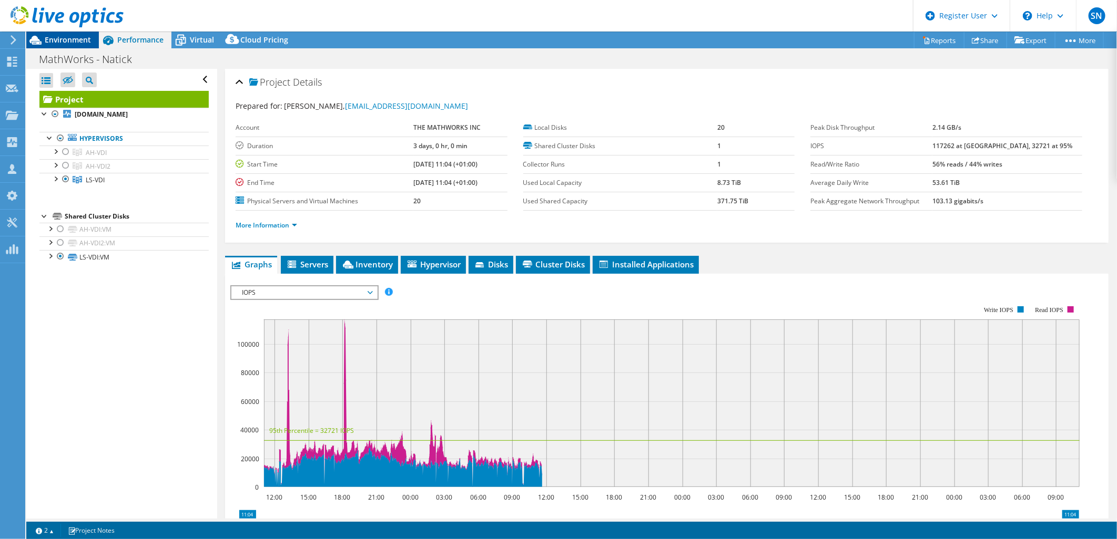
click at [74, 39] on span "Environment" at bounding box center [68, 40] width 46 height 10
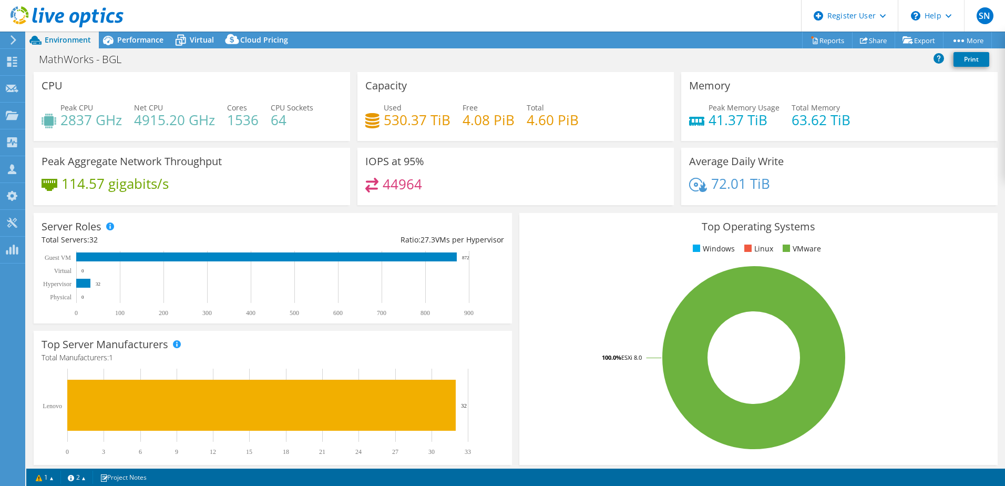
select select "USEast"
select select "USD"
select select "USEast"
select select "USD"
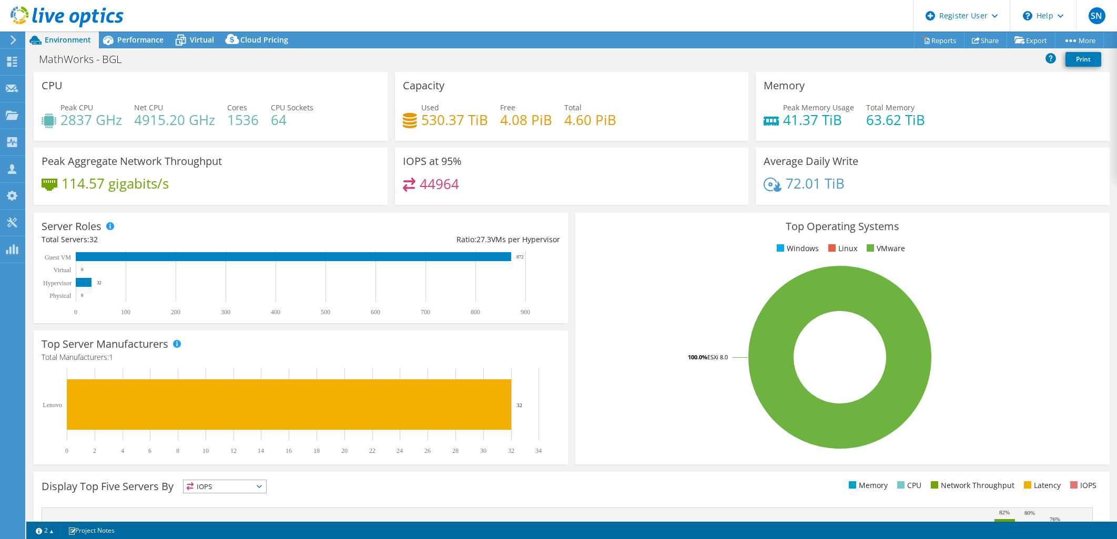
select select "USEast"
select select "USD"
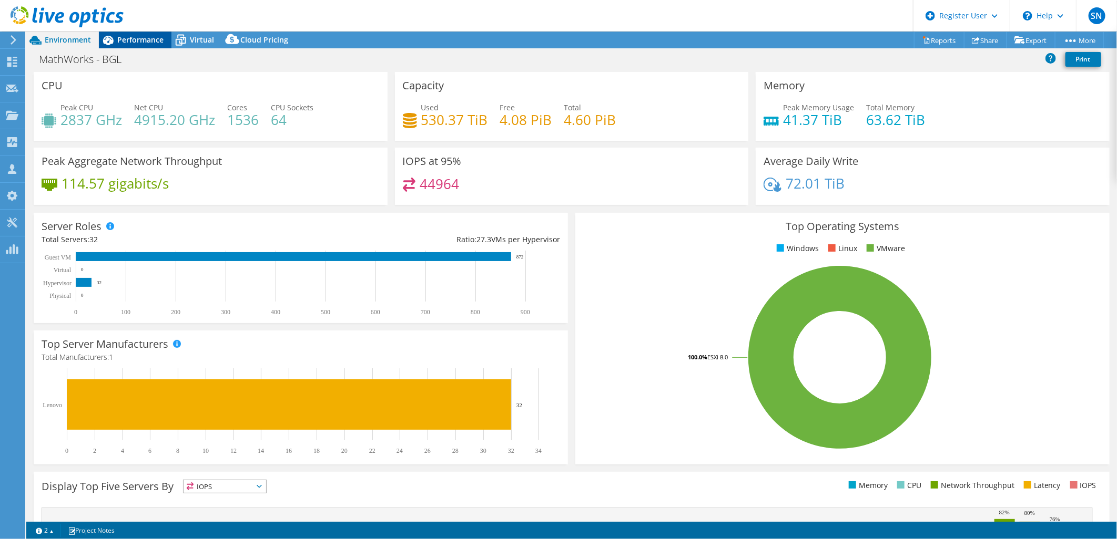
click at [147, 39] on span "Performance" at bounding box center [140, 40] width 46 height 10
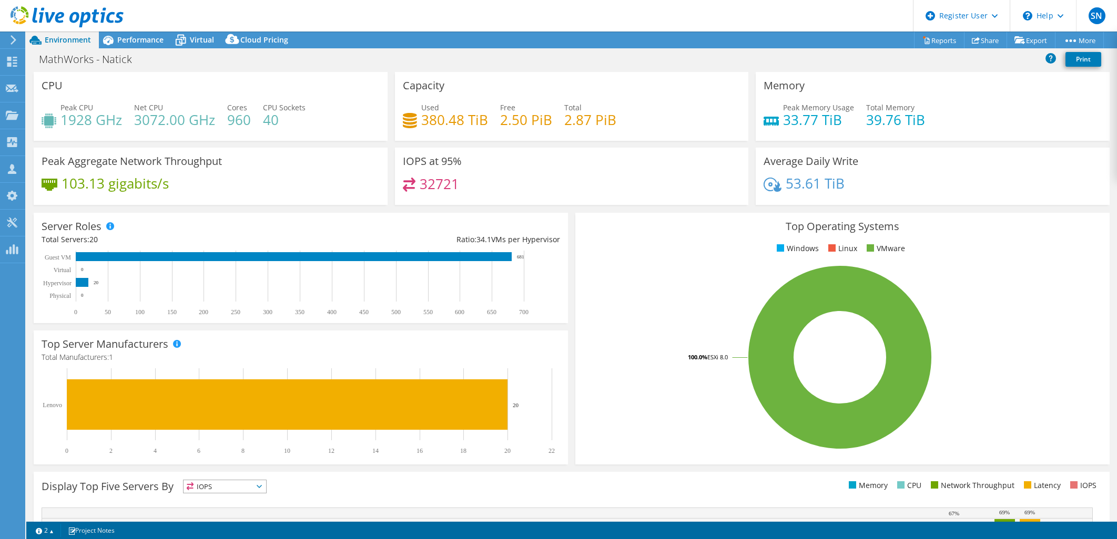
select select "USEast"
select select "USD"
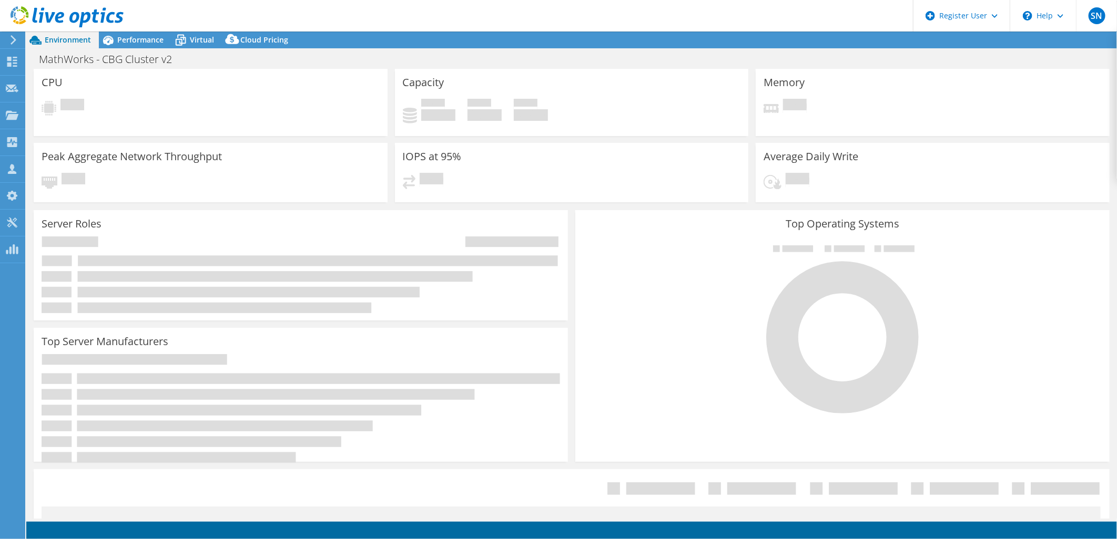
select select "USD"
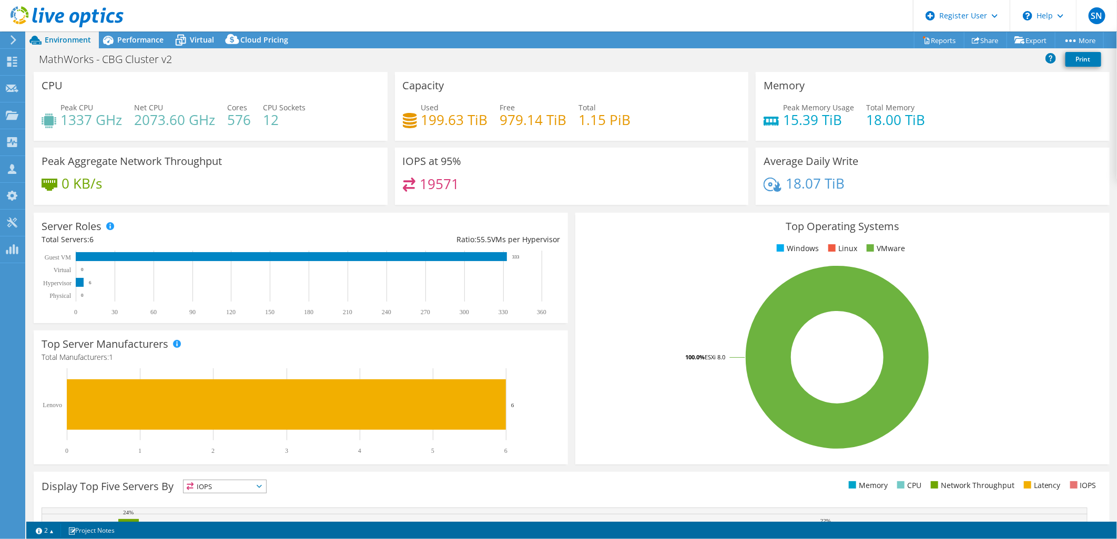
drag, startPoint x: 154, startPoint y: 40, endPoint x: 499, endPoint y: 144, distance: 360.6
click at [154, 40] on span "Performance" at bounding box center [140, 40] width 46 height 10
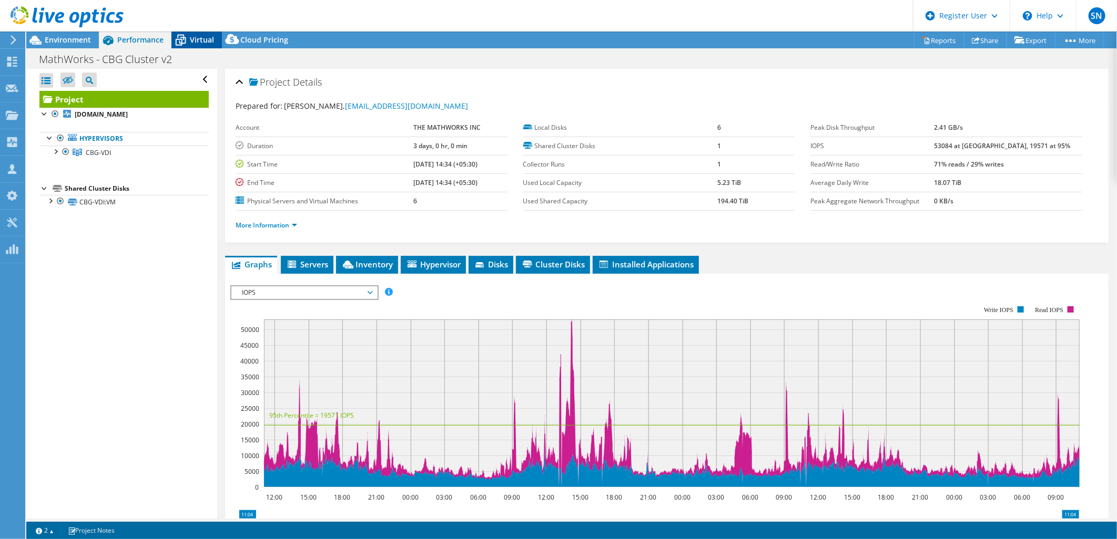
click at [192, 41] on span "Virtual" at bounding box center [202, 40] width 24 height 10
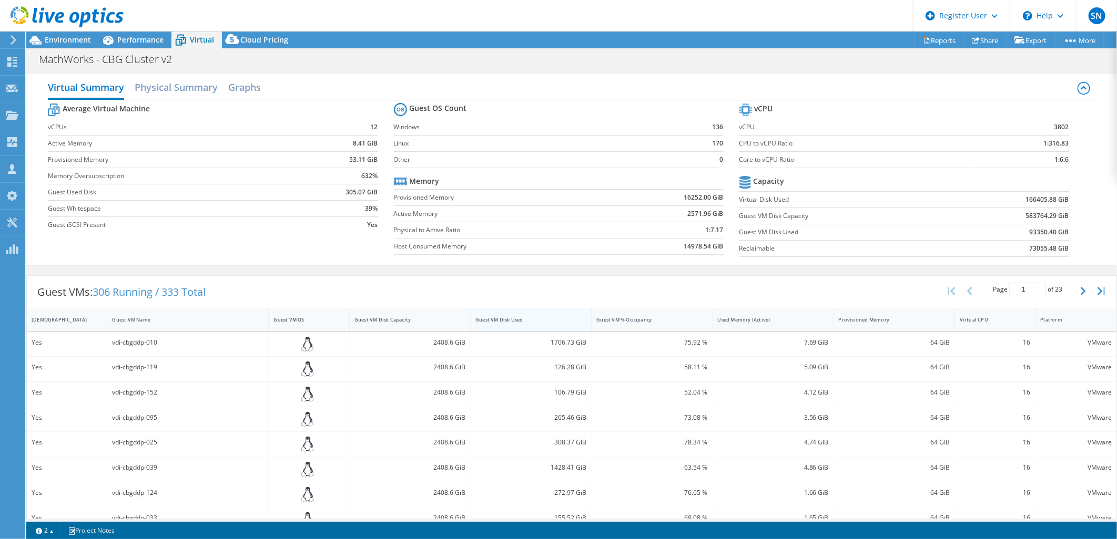
click at [538, 322] on div "Guest VM Disk Used" at bounding box center [524, 319] width 98 height 7
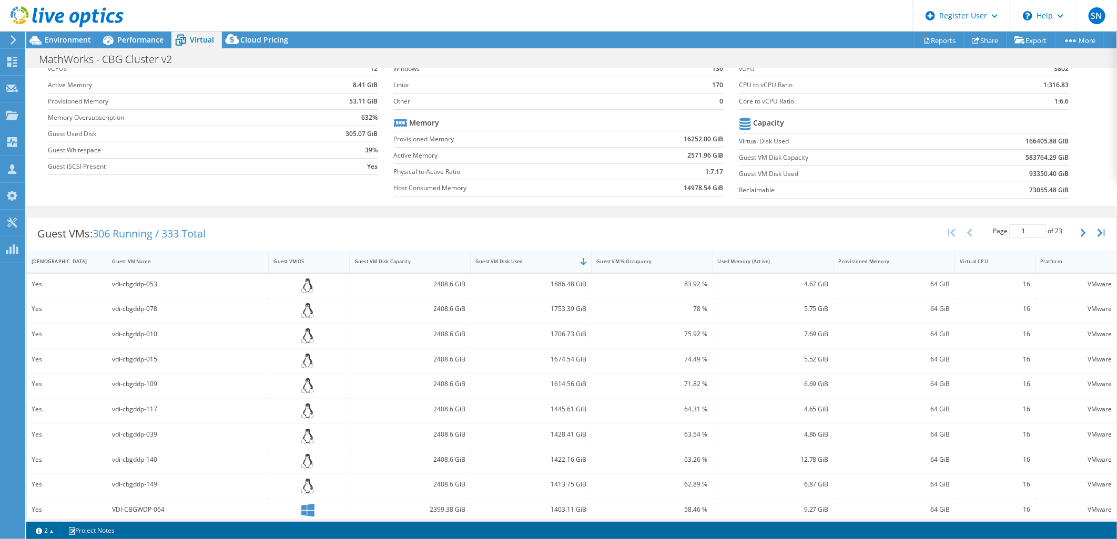
scroll to position [117, 0]
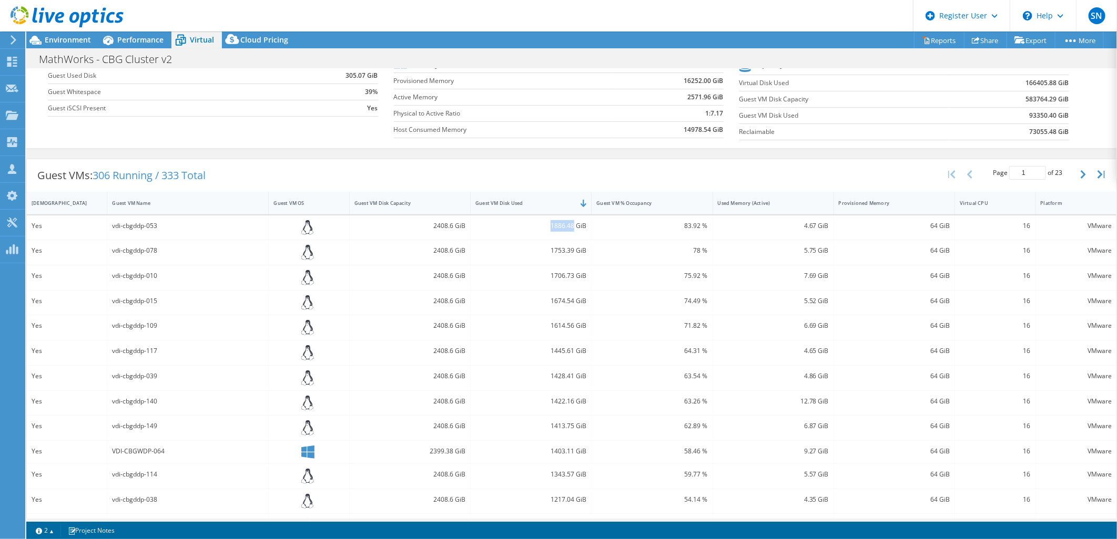
drag, startPoint x: 541, startPoint y: 230, endPoint x: 570, endPoint y: 230, distance: 28.4
click at [570, 230] on div "1886.48 GiB" at bounding box center [530, 226] width 111 height 12
copy div "1886.48"
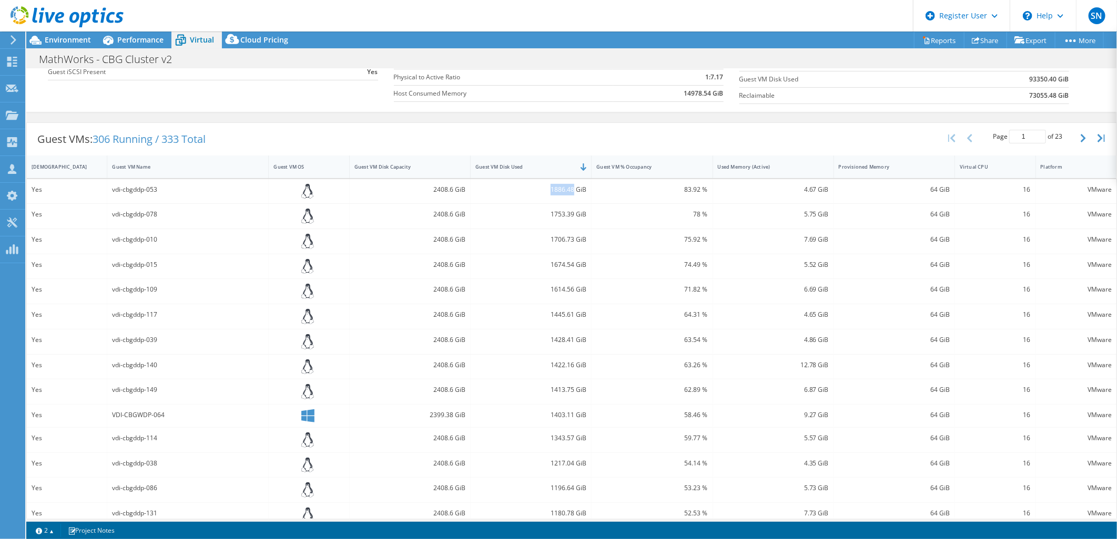
scroll to position [192, 0]
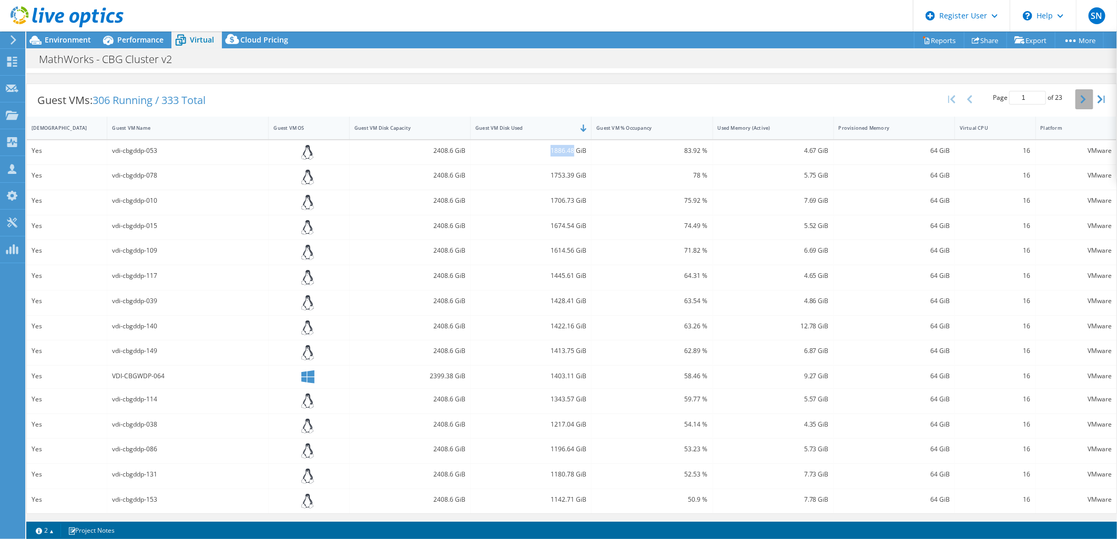
click at [1080, 100] on icon "button" at bounding box center [1082, 99] width 5 height 8
click at [962, 97] on button "button" at bounding box center [971, 103] width 18 height 20
click at [533, 326] on div "1422.16 GiB" at bounding box center [530, 330] width 111 height 12
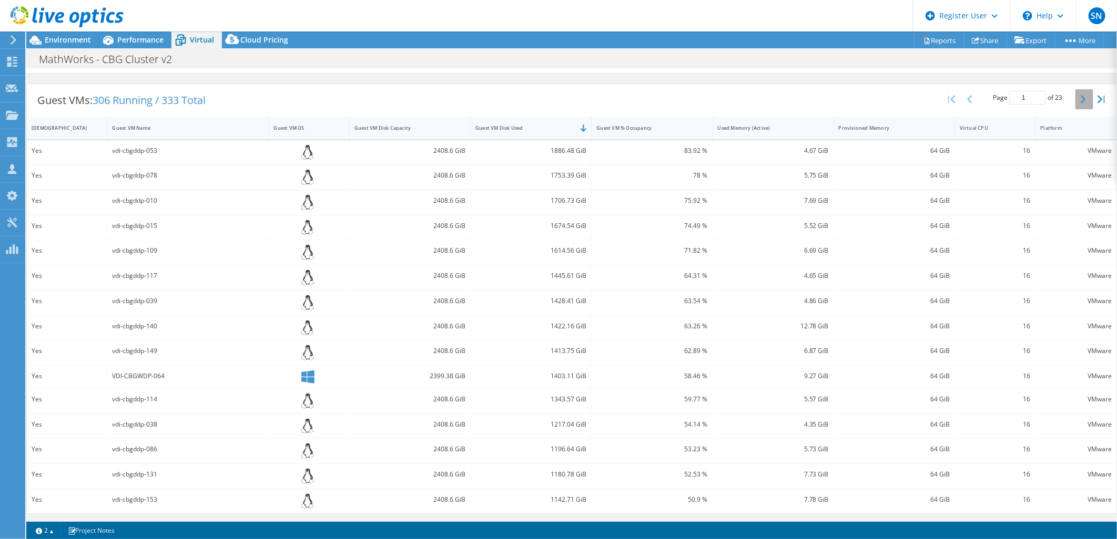
click at [1075, 101] on button "button" at bounding box center [1084, 99] width 18 height 20
click at [421, 137] on div "Guest VM Disk Capacity" at bounding box center [404, 132] width 108 height 16
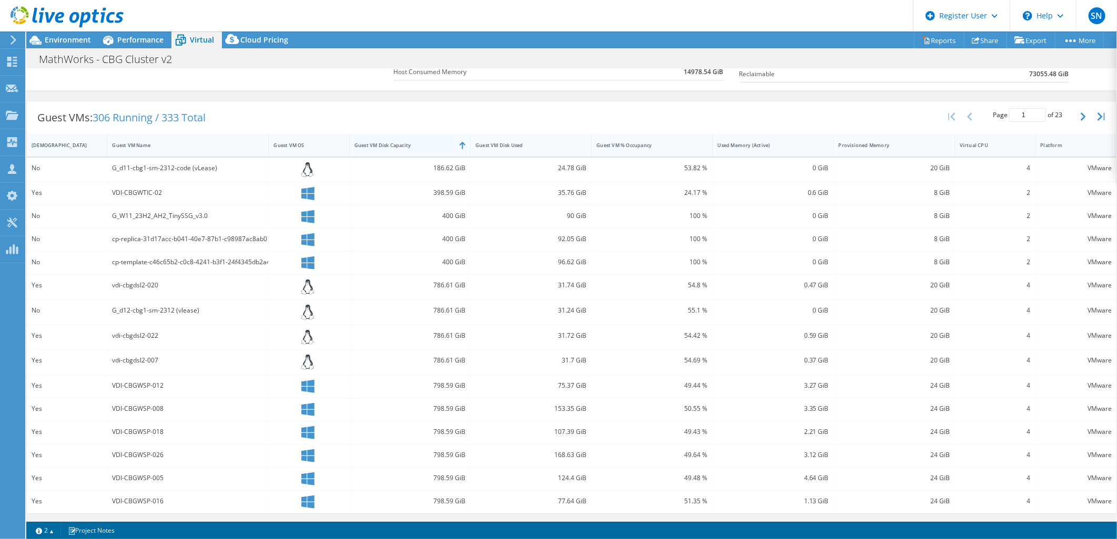
click at [423, 142] on div "Guest VM Disk Capacity" at bounding box center [403, 145] width 98 height 7
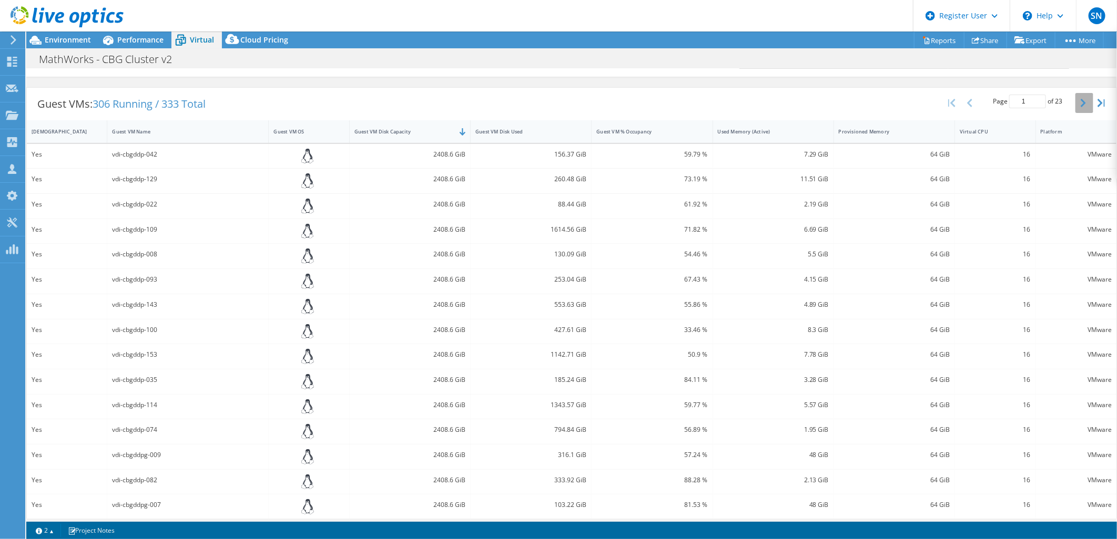
click at [1080, 106] on icon "button" at bounding box center [1082, 103] width 5 height 8
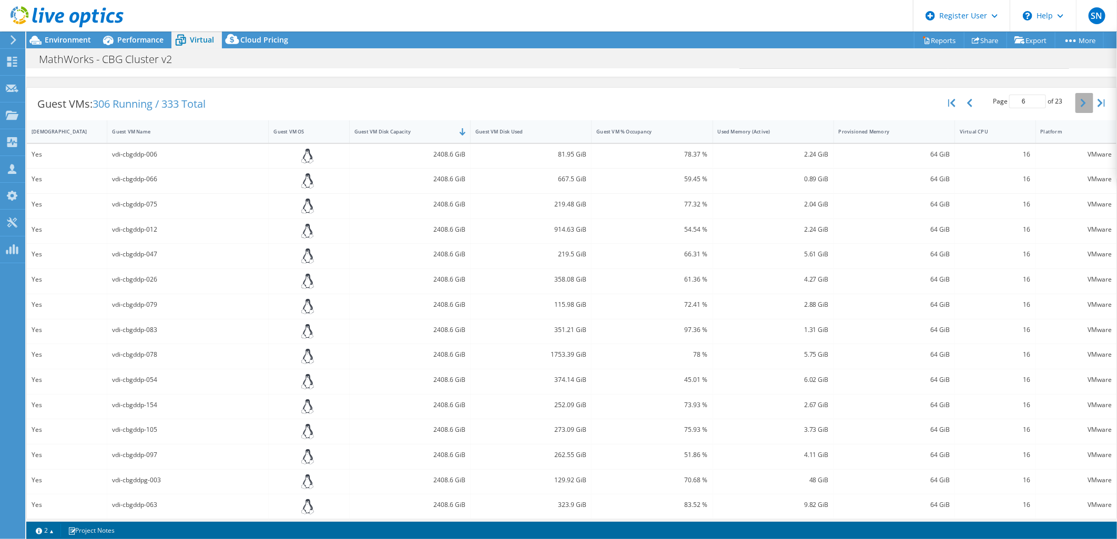
click at [1080, 106] on icon "button" at bounding box center [1082, 103] width 5 height 8
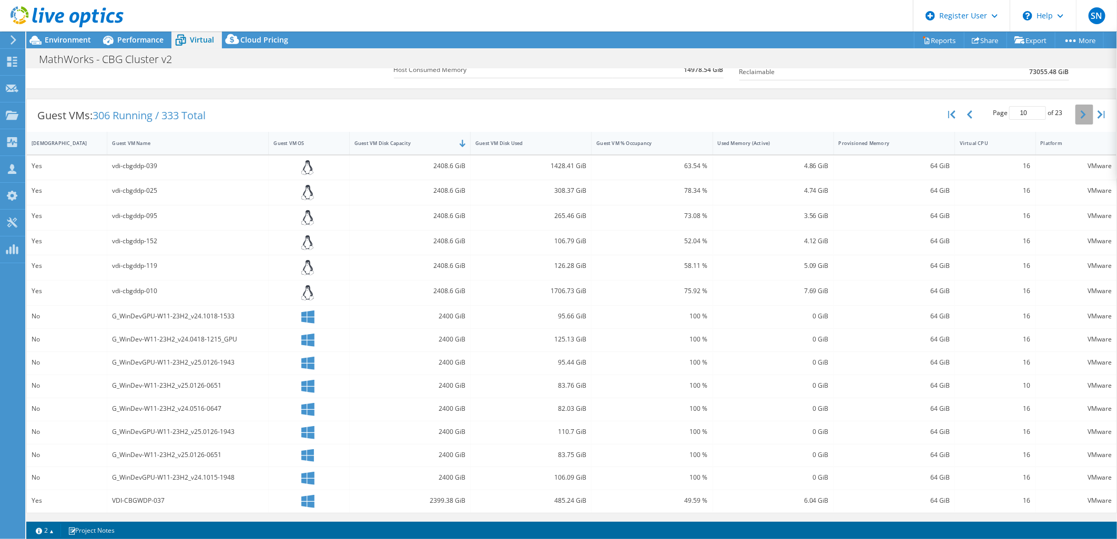
click at [1075, 106] on button "button" at bounding box center [1084, 115] width 18 height 20
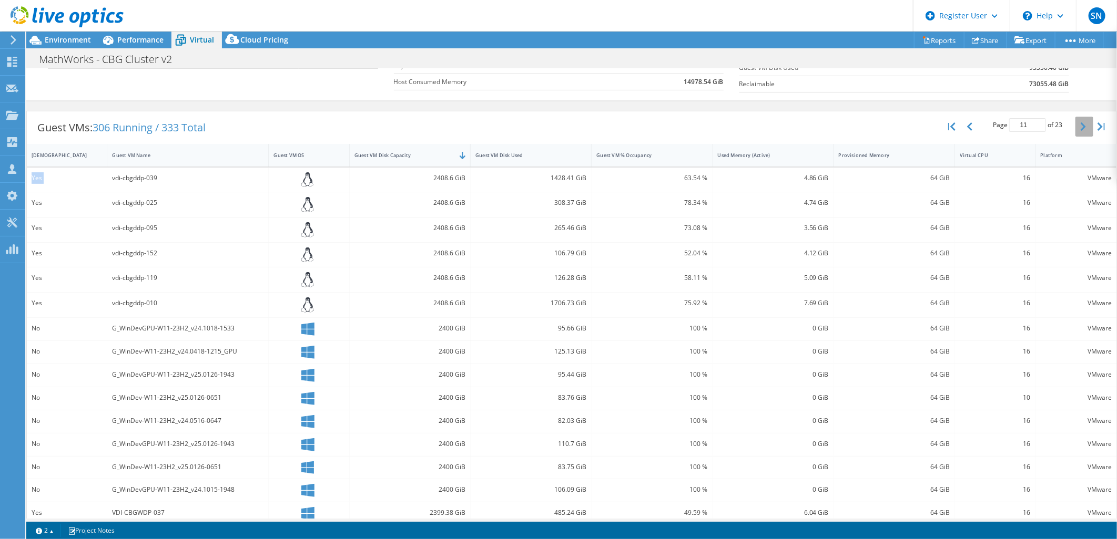
click at [1074, 106] on div "Guest VMs: 306 Running / 333 Total Page 11 of 23 5 rows 10 rows 20 rows 25 rows…" at bounding box center [571, 319] width 1090 height 426
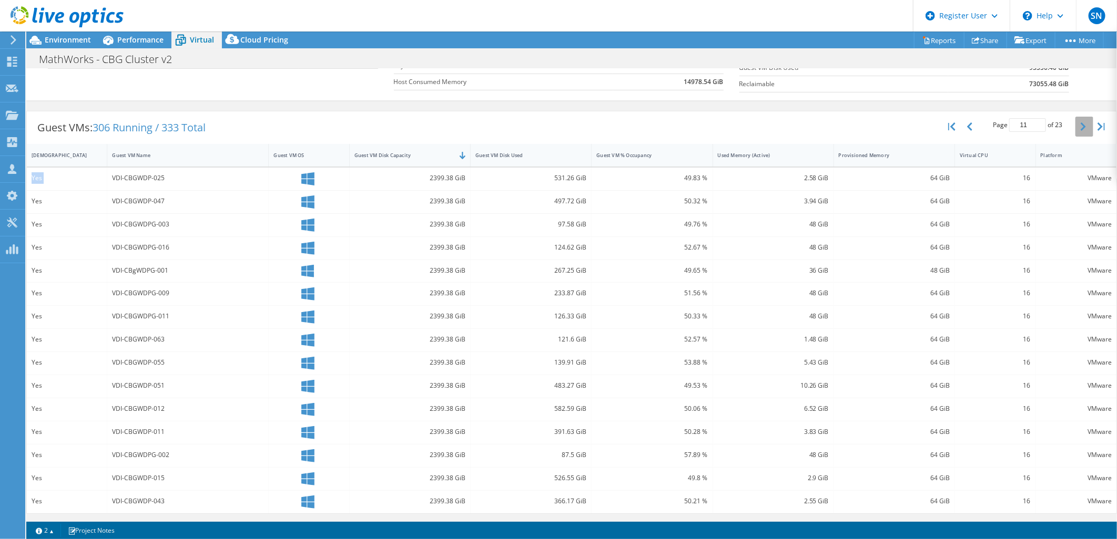
drag, startPoint x: 1074, startPoint y: 106, endPoint x: 1069, endPoint y: 126, distance: 20.7
click at [1075, 126] on button "button" at bounding box center [1084, 127] width 18 height 20
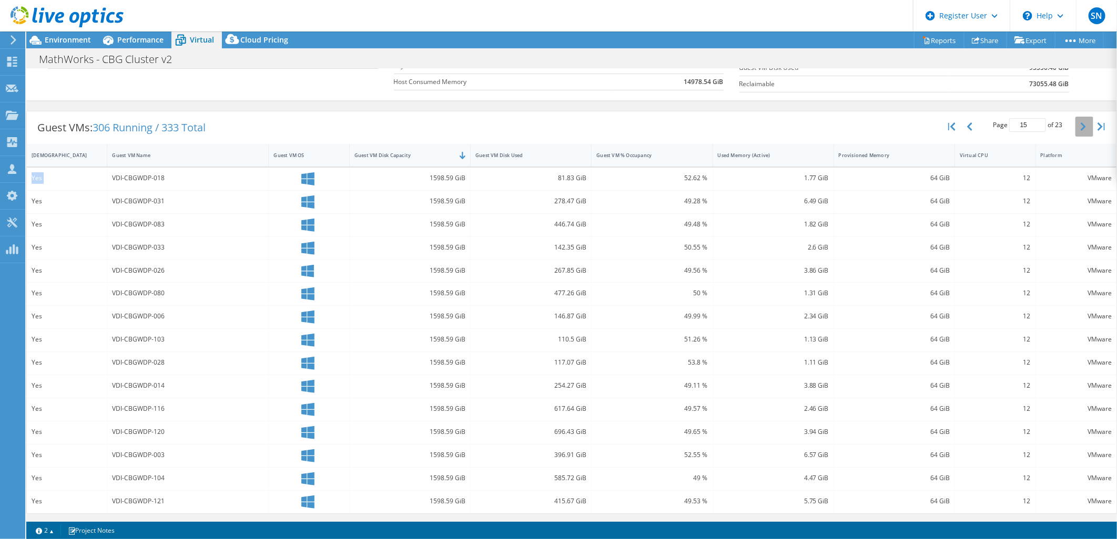
click at [1075, 126] on button "button" at bounding box center [1084, 127] width 18 height 20
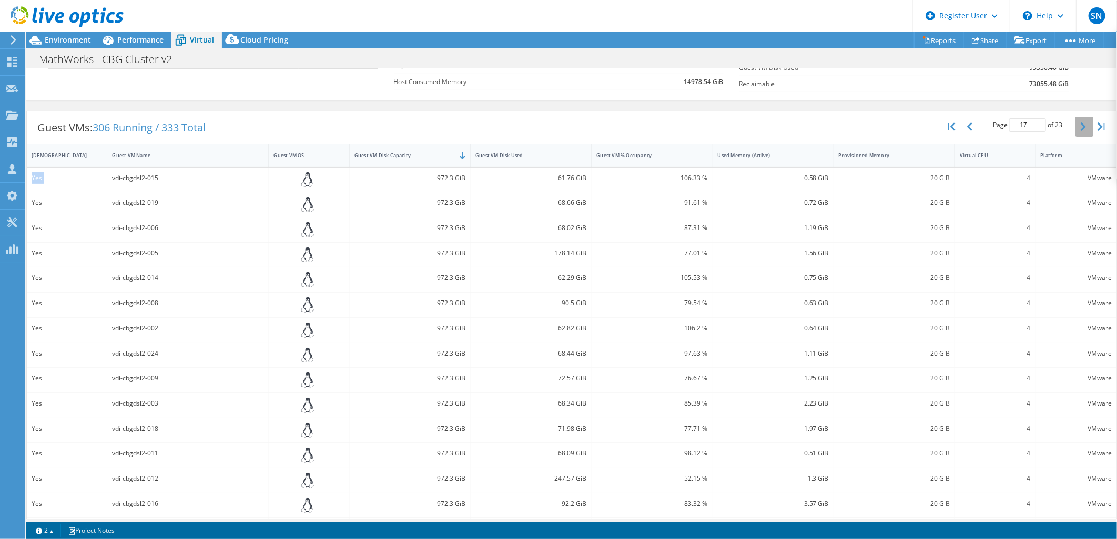
click at [1075, 126] on button "button" at bounding box center [1084, 127] width 18 height 20
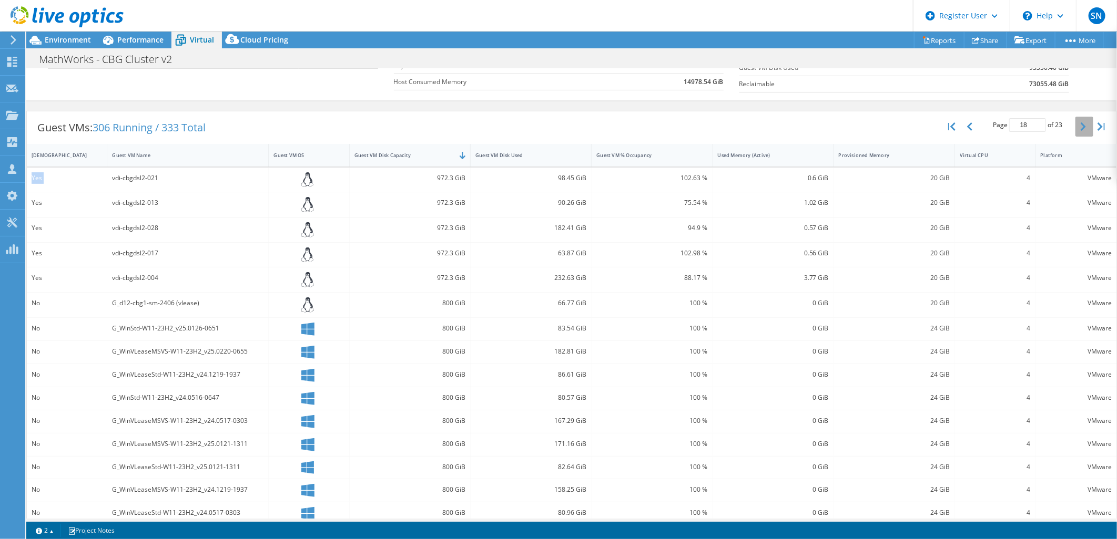
click at [1080, 128] on button "button" at bounding box center [1084, 127] width 18 height 20
click at [1078, 128] on button "button" at bounding box center [1084, 127] width 18 height 20
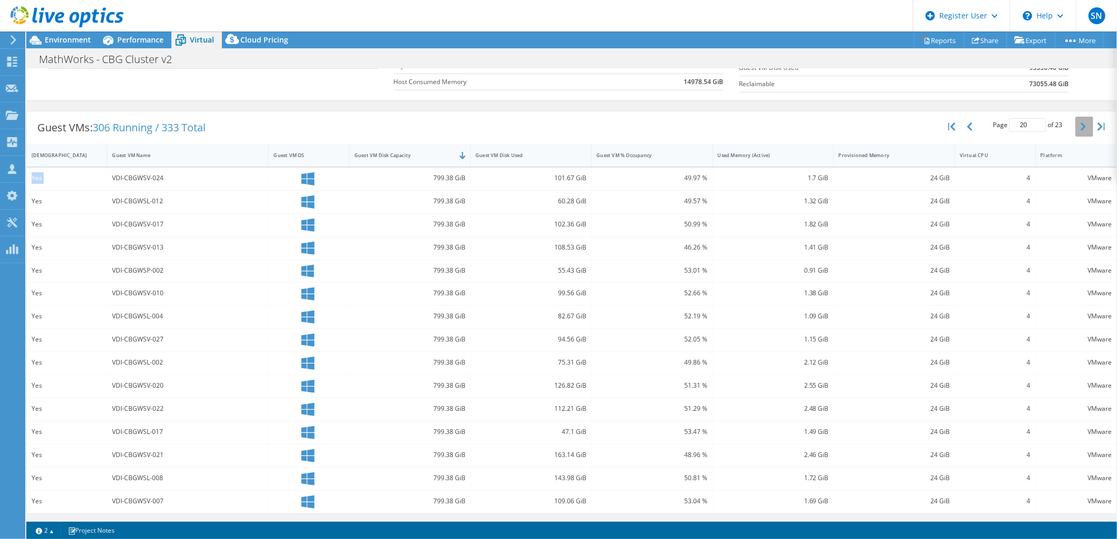
click at [1078, 128] on button "button" at bounding box center [1084, 127] width 18 height 20
click at [1080, 128] on icon "button" at bounding box center [1082, 126] width 5 height 8
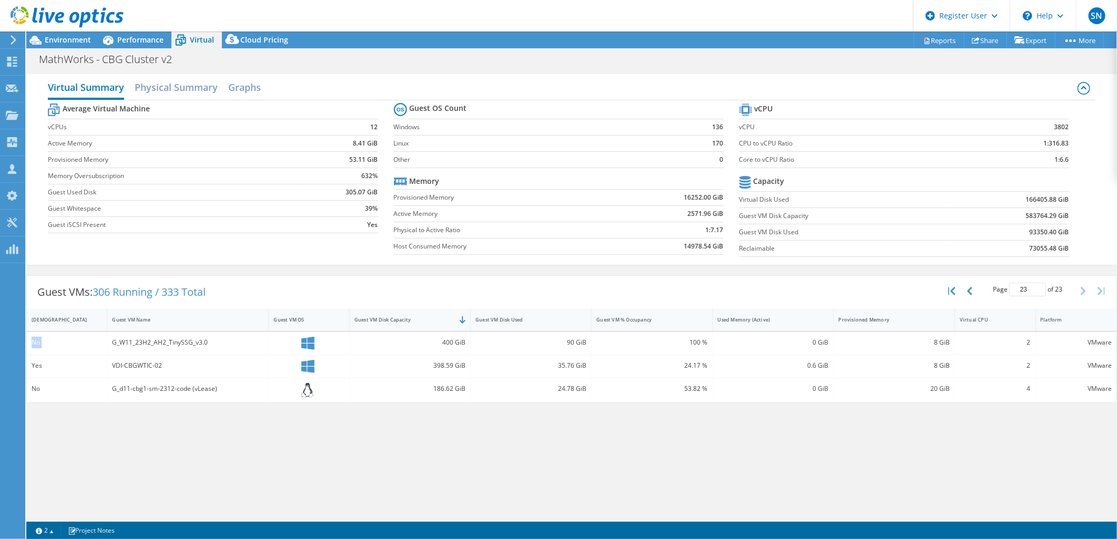
scroll to position [0, 0]
click at [1076, 128] on section "vCPU vCPU 3802 CPU to vCPU Ratio 1:316.83 Core to vCPU Ratio 1:6.6 Capacity Vir…" at bounding box center [911, 181] width 345 height 161
click at [981, 297] on div "Page 23 of 23 5 rows 10 rows 20 rows 25 rows 50 rows 100 rows" at bounding box center [1027, 291] width 96 height 20
click at [975, 288] on button "button" at bounding box center [971, 291] width 18 height 20
click at [979, 288] on div "Page 22 of 23 5 rows 10 rows 20 rows 25 rows 50 rows 100 rows" at bounding box center [1027, 291] width 96 height 20
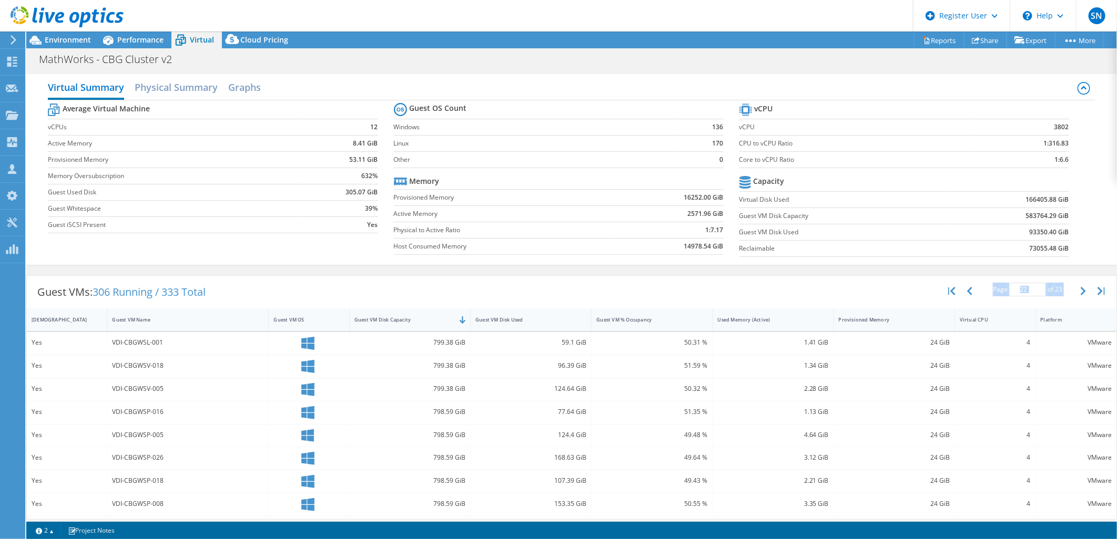
click at [979, 288] on div "Page 22 of 23 5 rows 10 rows 20 rows 25 rows 50 rows 100 rows" at bounding box center [1027, 291] width 96 height 20
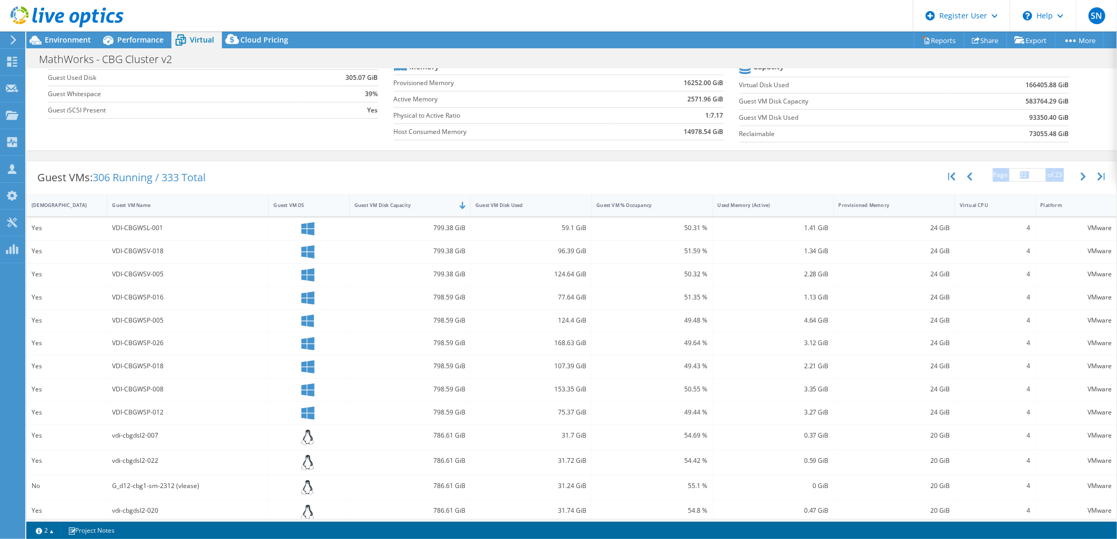
scroll to position [117, 0]
click at [878, 167] on div "Guest VMs: 306 Running / 333 Total Page 22 of 23 5 rows 10 rows 20 rows 25 rows…" at bounding box center [571, 175] width 1089 height 33
click at [967, 177] on icon "button" at bounding box center [969, 174] width 5 height 8
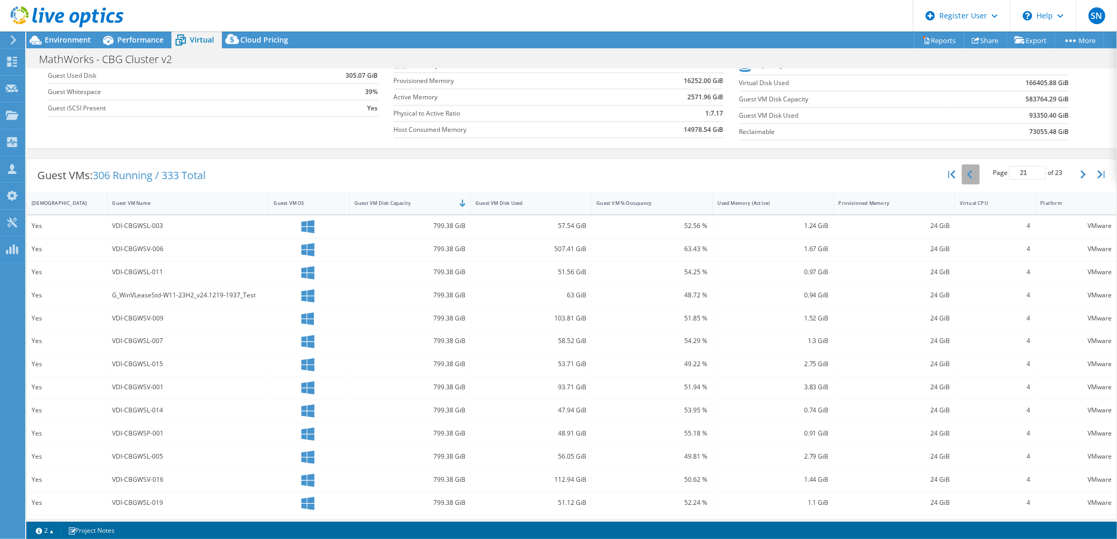
click at [962, 179] on button "button" at bounding box center [971, 175] width 18 height 20
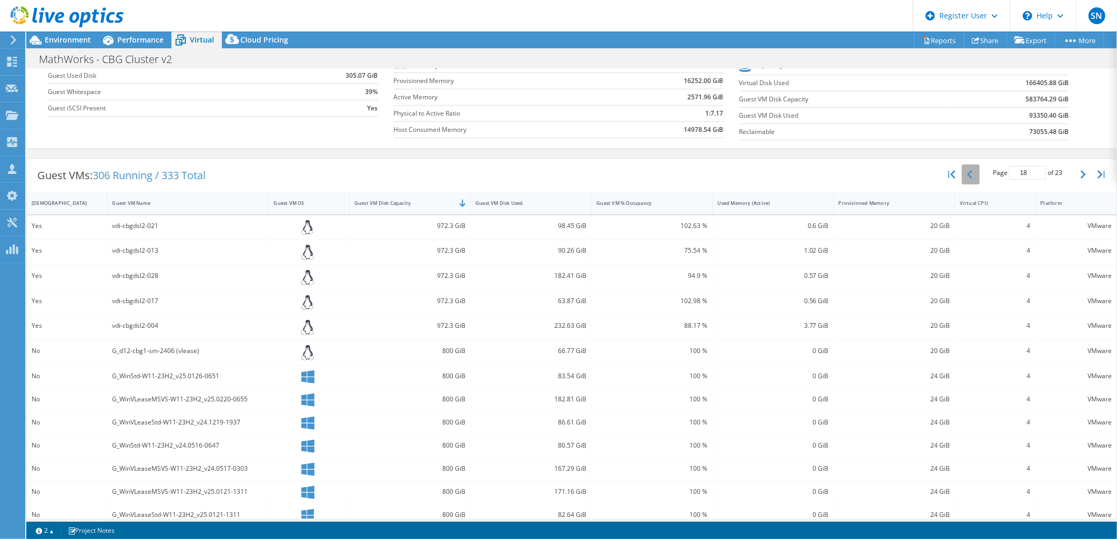
click at [962, 179] on button "button" at bounding box center [971, 175] width 18 height 20
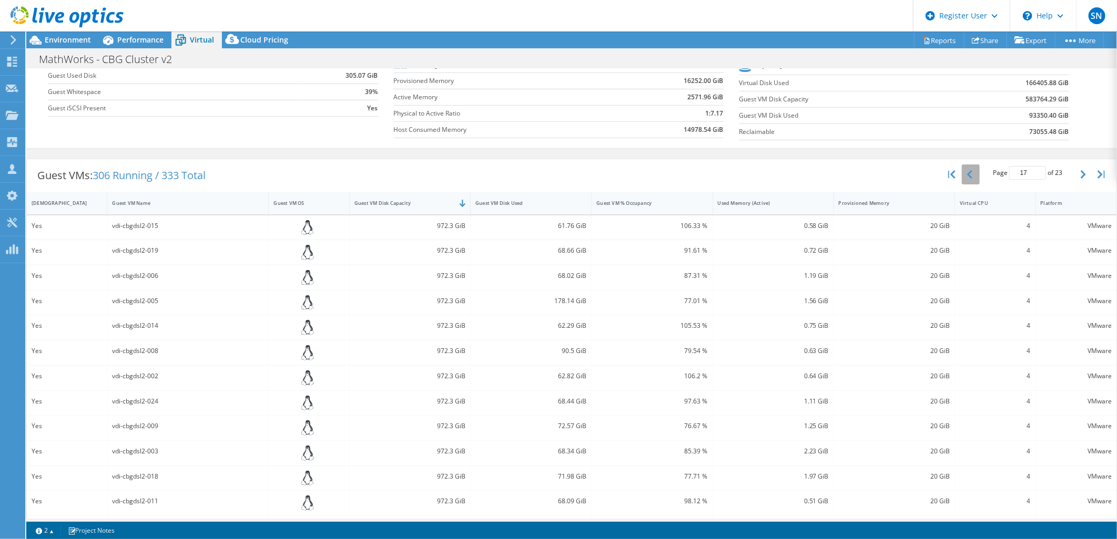
click at [962, 179] on button "button" at bounding box center [971, 175] width 18 height 20
type input "16"
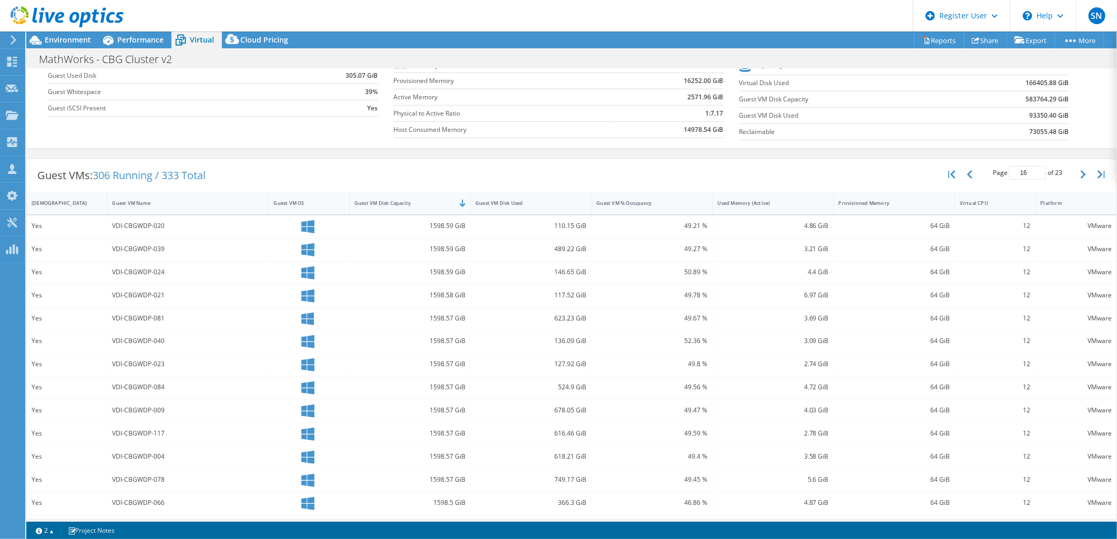
scroll to position [169, 0]
